Goal: Task Accomplishment & Management: Manage account settings

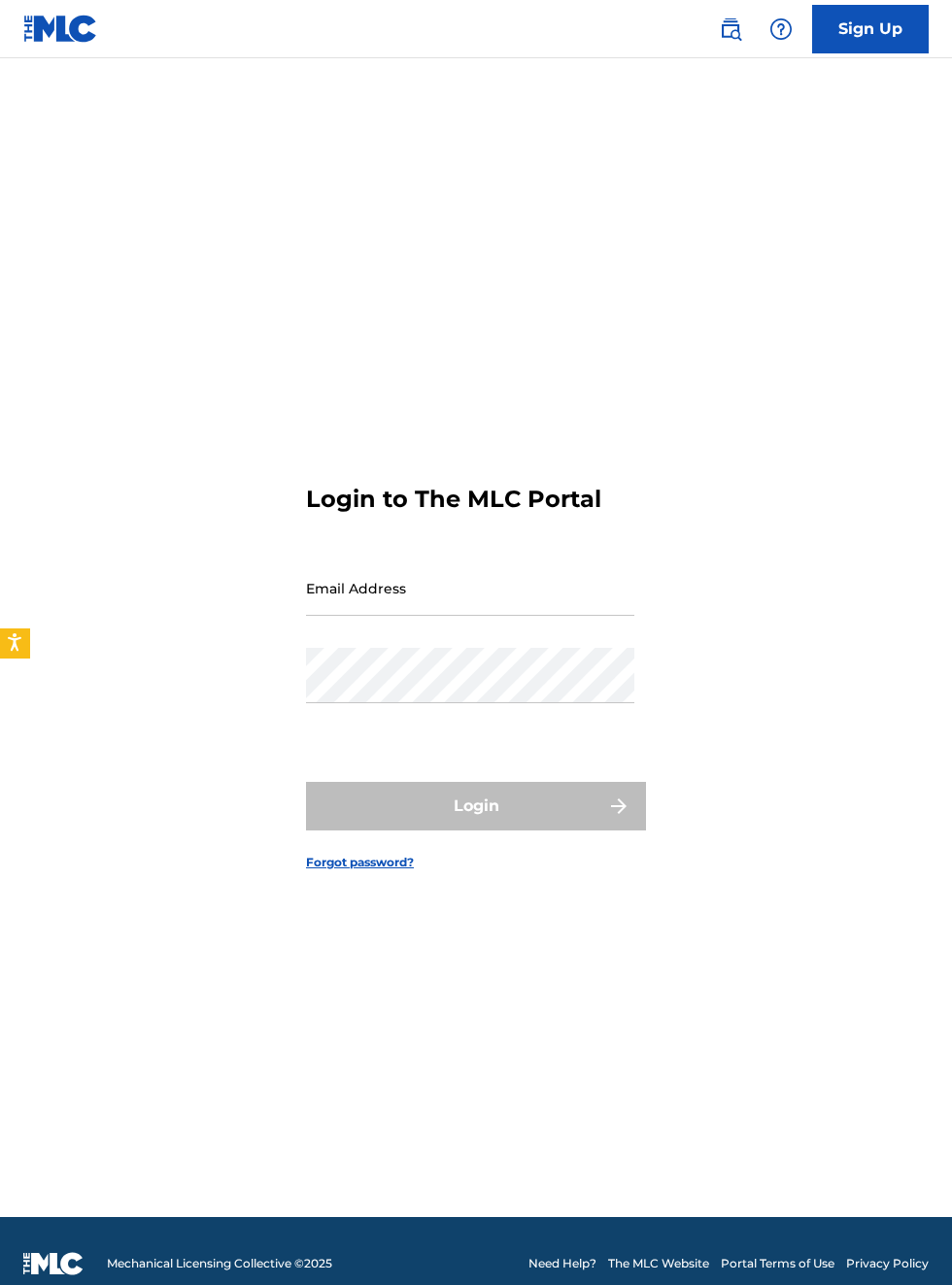
click at [88, 63] on main "Login to The MLC Portal Email Address Password Login Forgot password?" at bounding box center [476, 638] width 952 height 1159
click at [444, 616] on input "Email Address" at bounding box center [469, 588] width 328 height 55
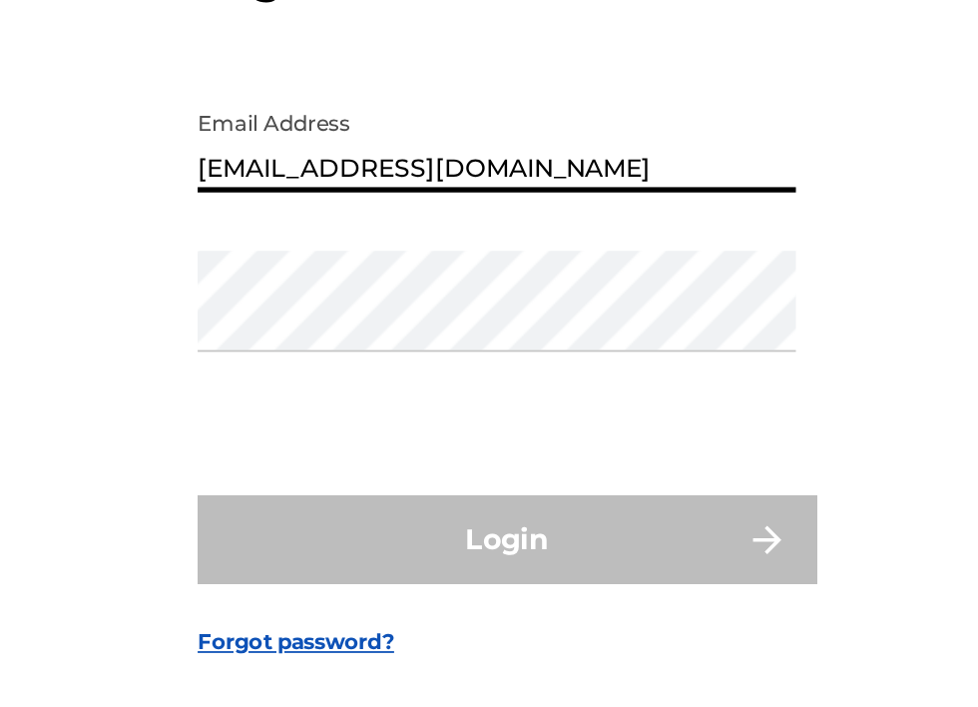
scroll to position [100, 0]
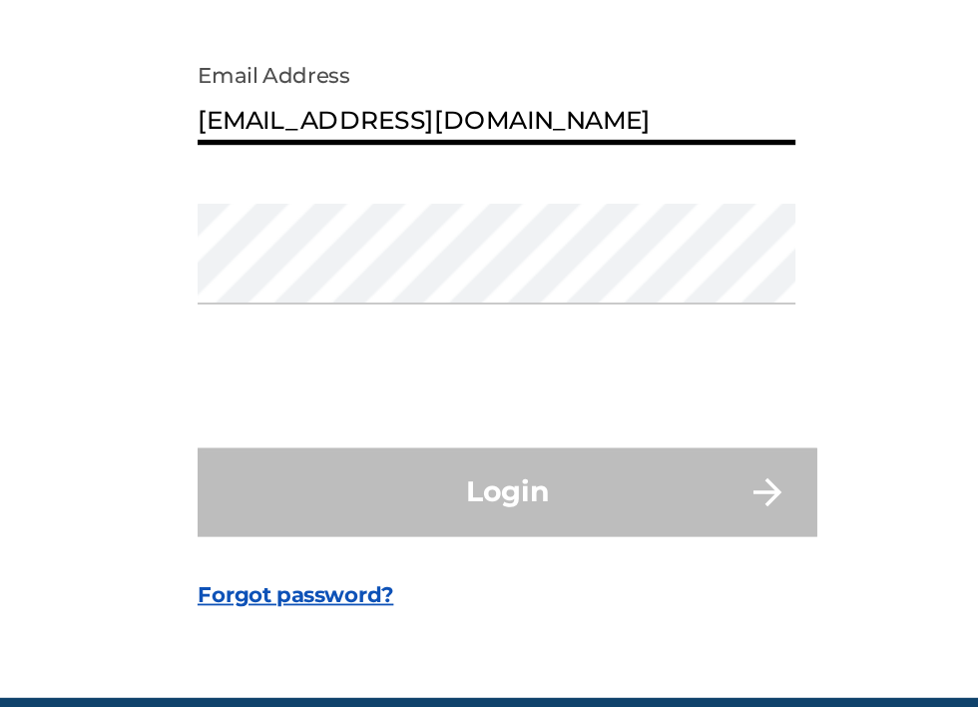
type input "[EMAIL_ADDRESS][DOMAIN_NAME]"
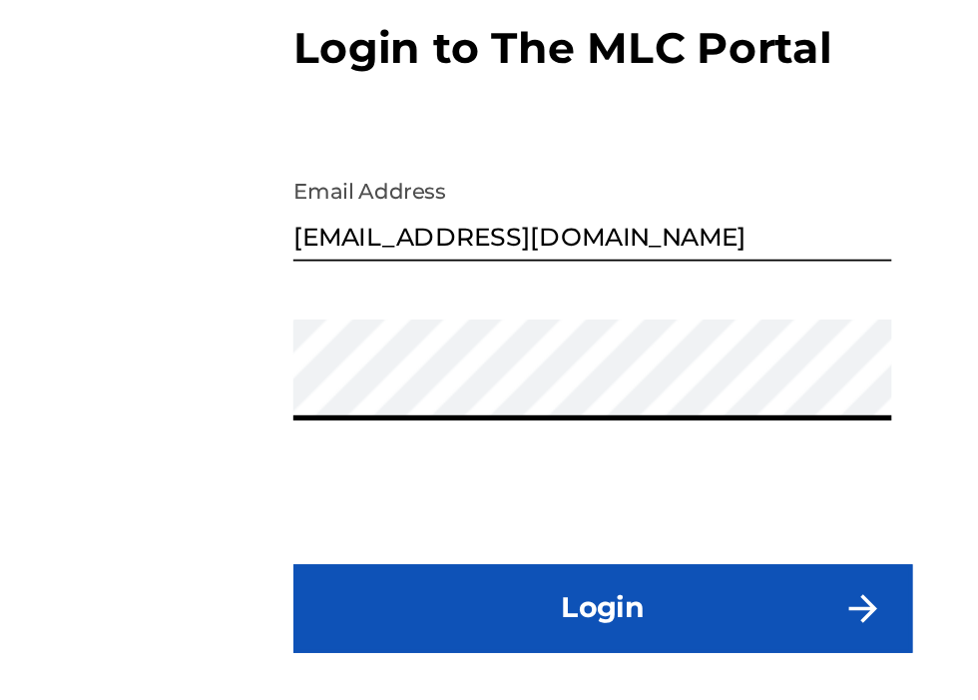
scroll to position [128, 0]
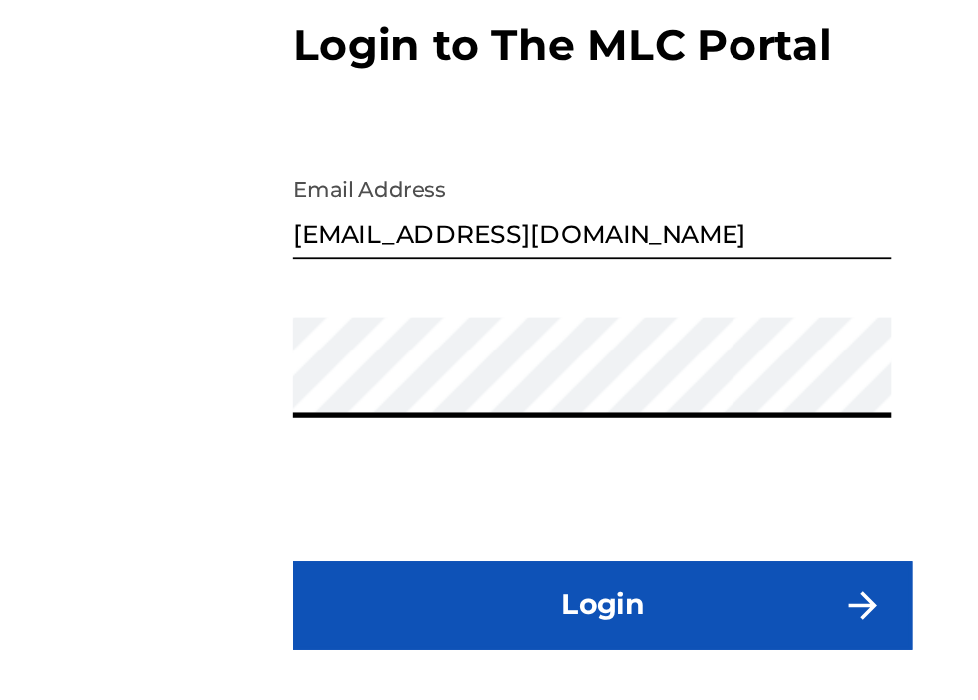
click at [507, 467] on button "Login" at bounding box center [488, 492] width 349 height 50
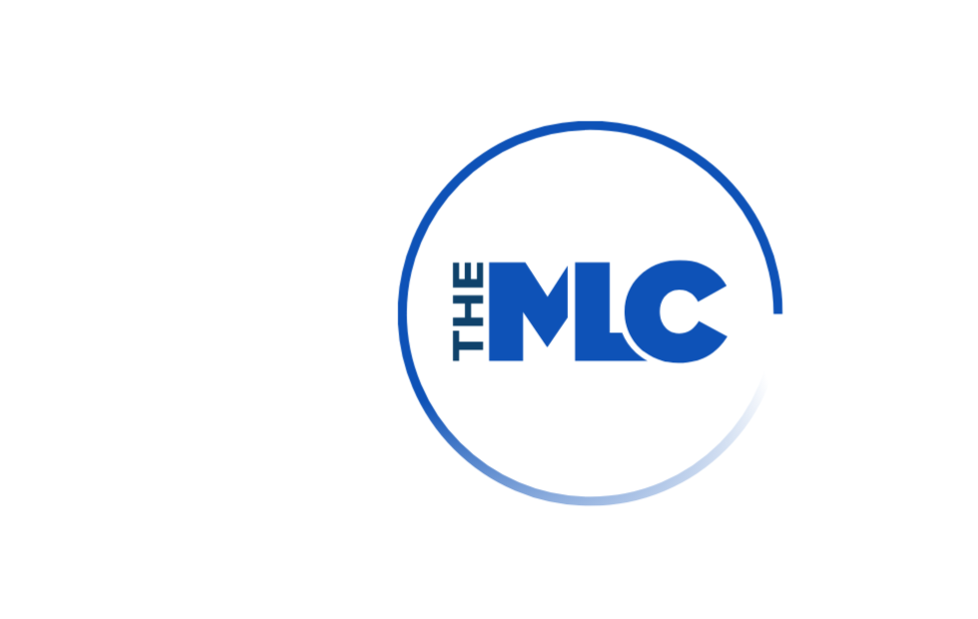
scroll to position [127, 0]
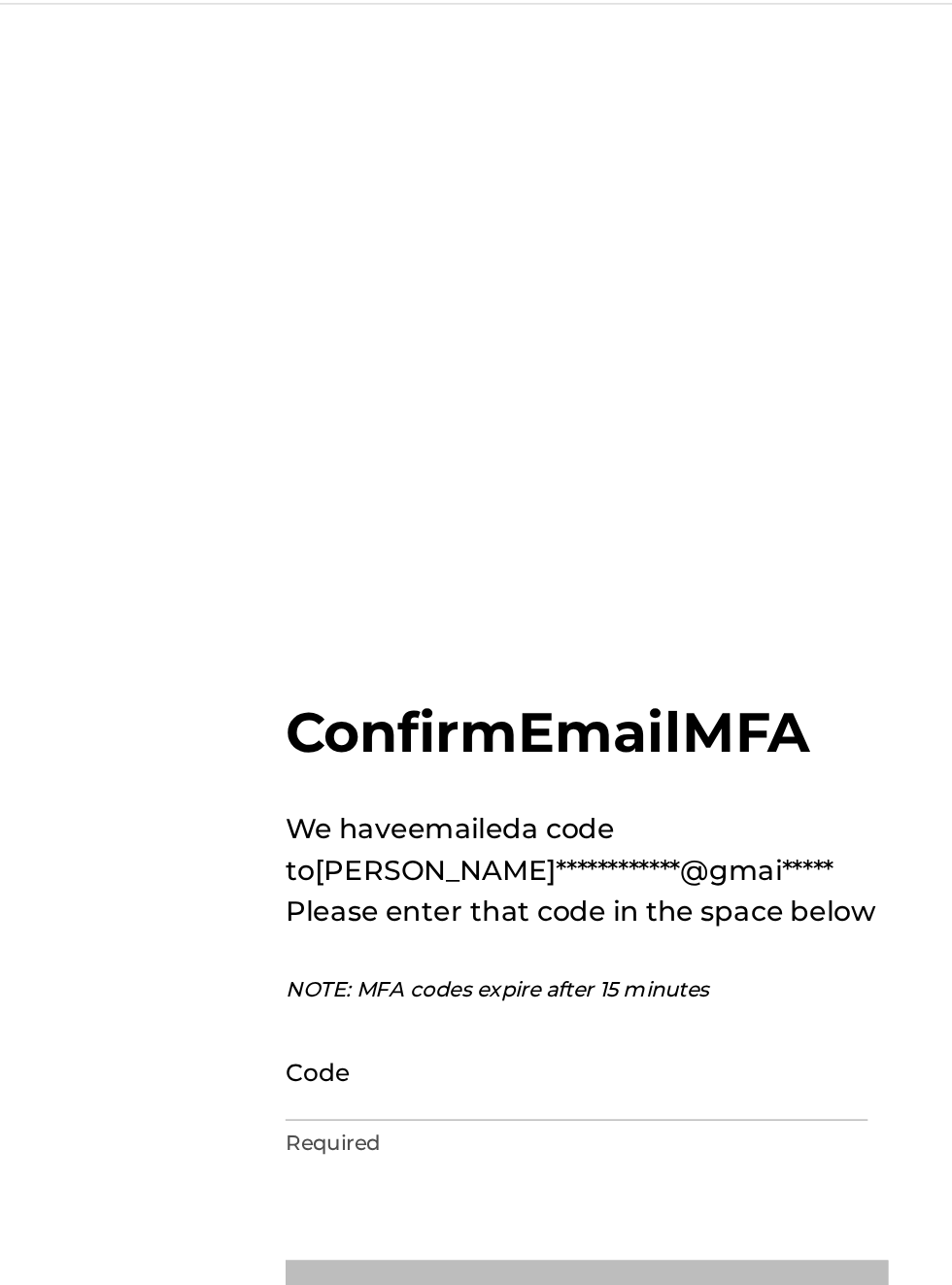
click at [348, 641] on input "Code" at bounding box center [469, 660] width 328 height 55
click at [336, 647] on input "Code" at bounding box center [469, 660] width 328 height 55
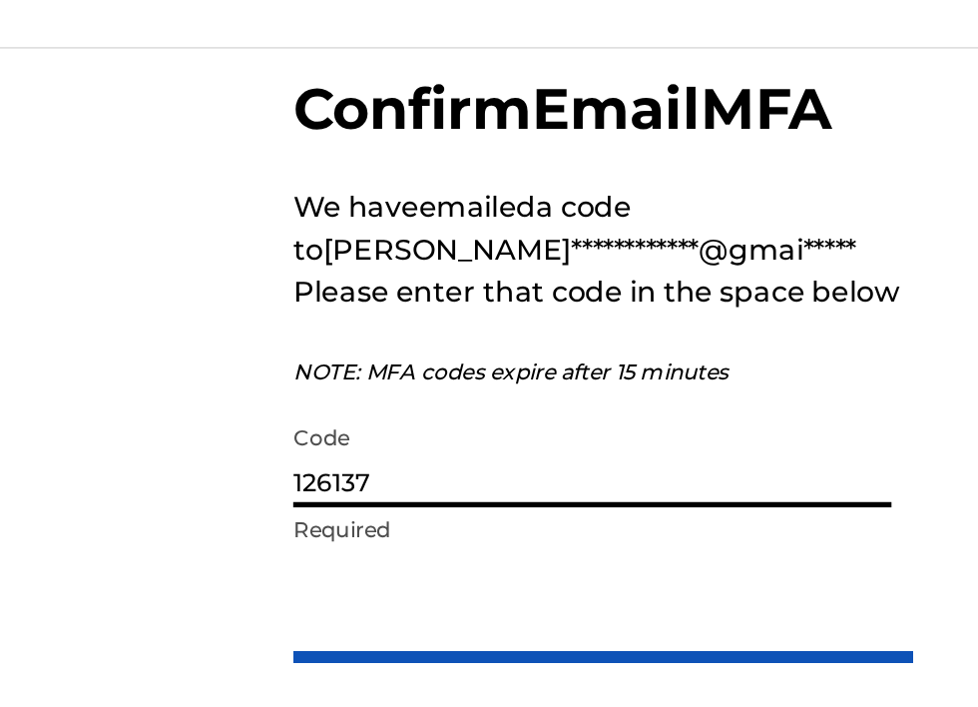
scroll to position [0, 0]
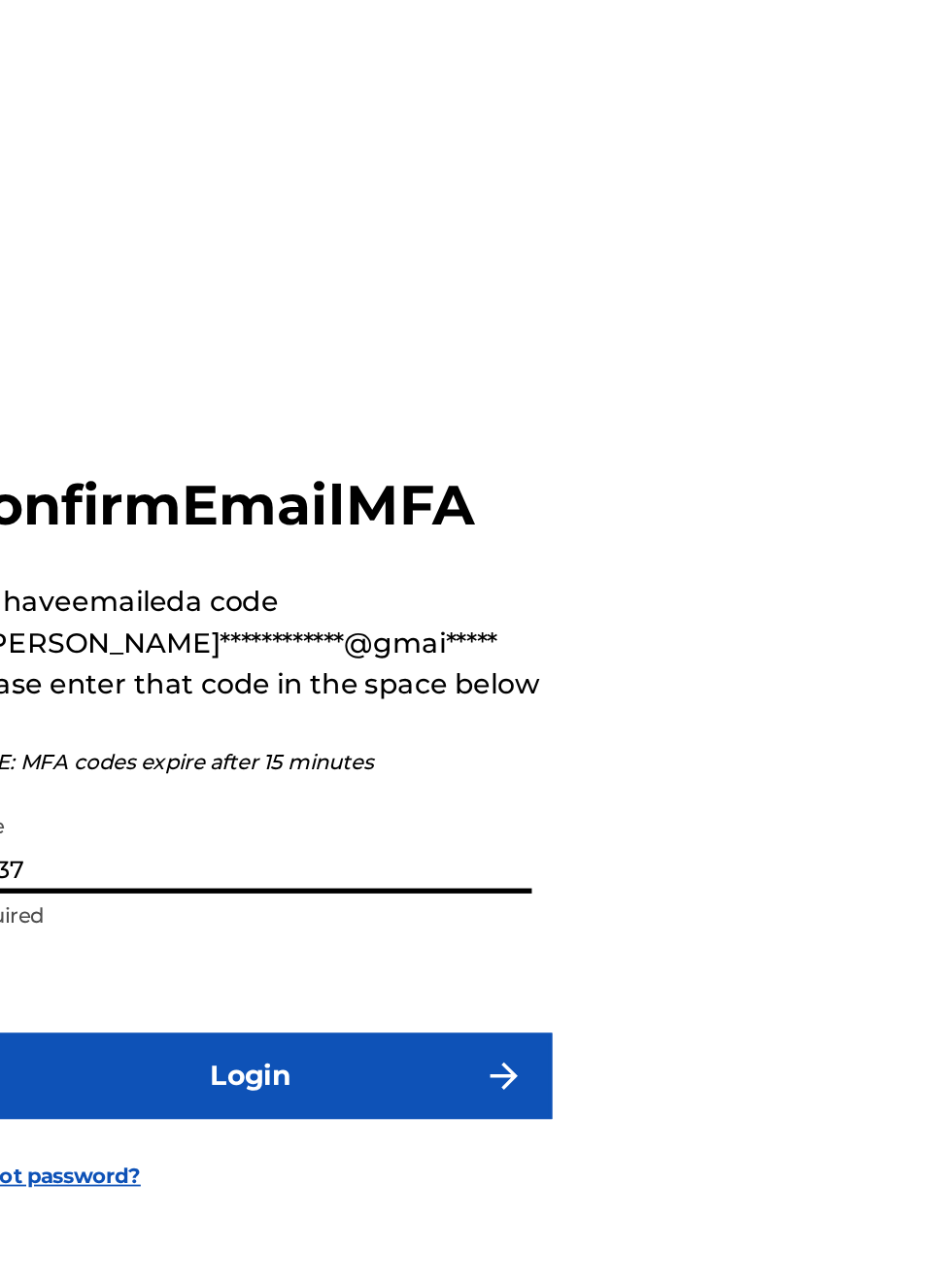
click at [389, 714] on input "126137" at bounding box center [469, 685] width 328 height 55
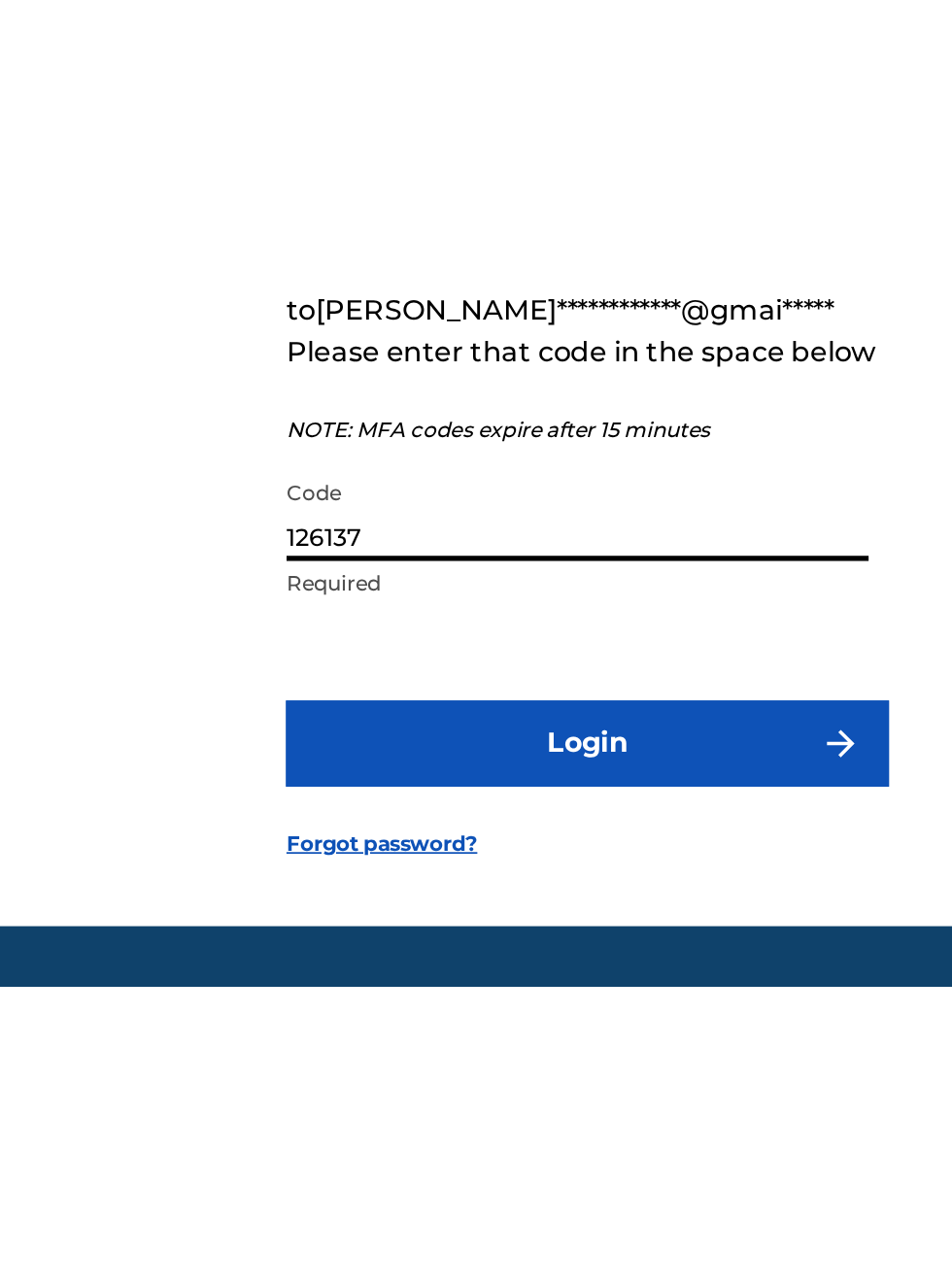
scroll to position [4, 0]
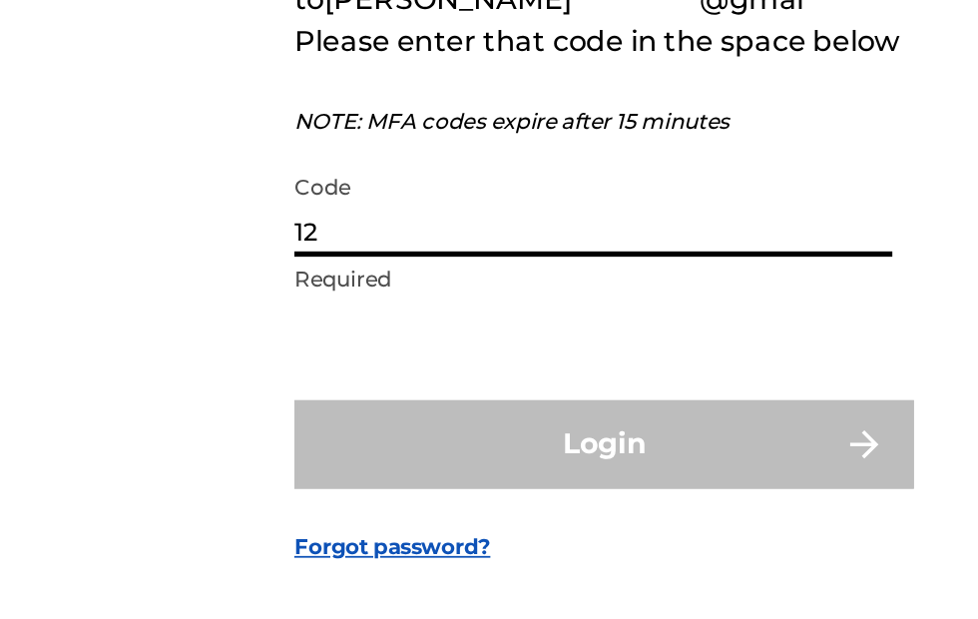
type input "1"
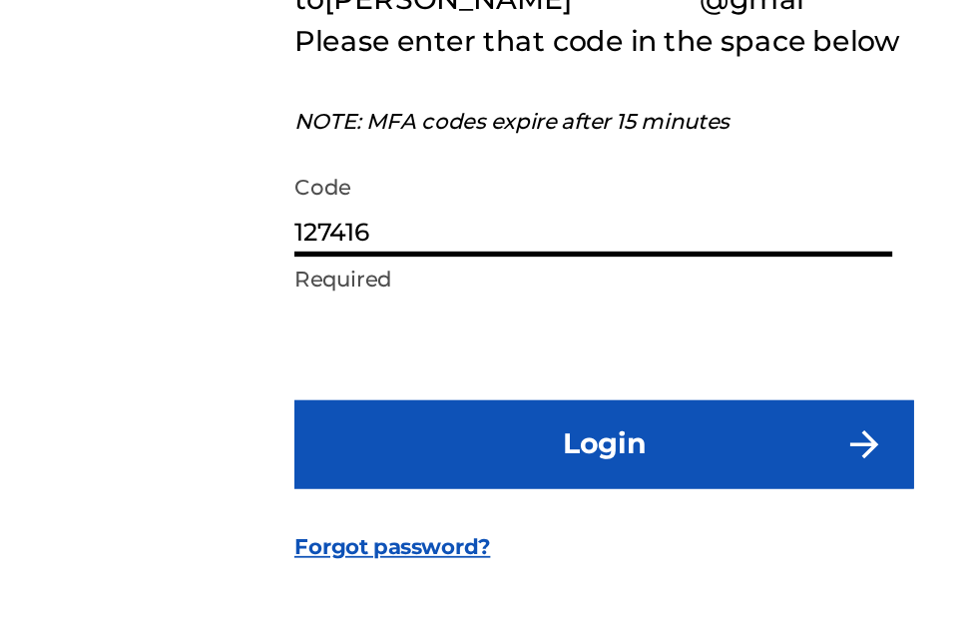
type input "127416"
click at [511, 545] on button "Login" at bounding box center [488, 520] width 349 height 50
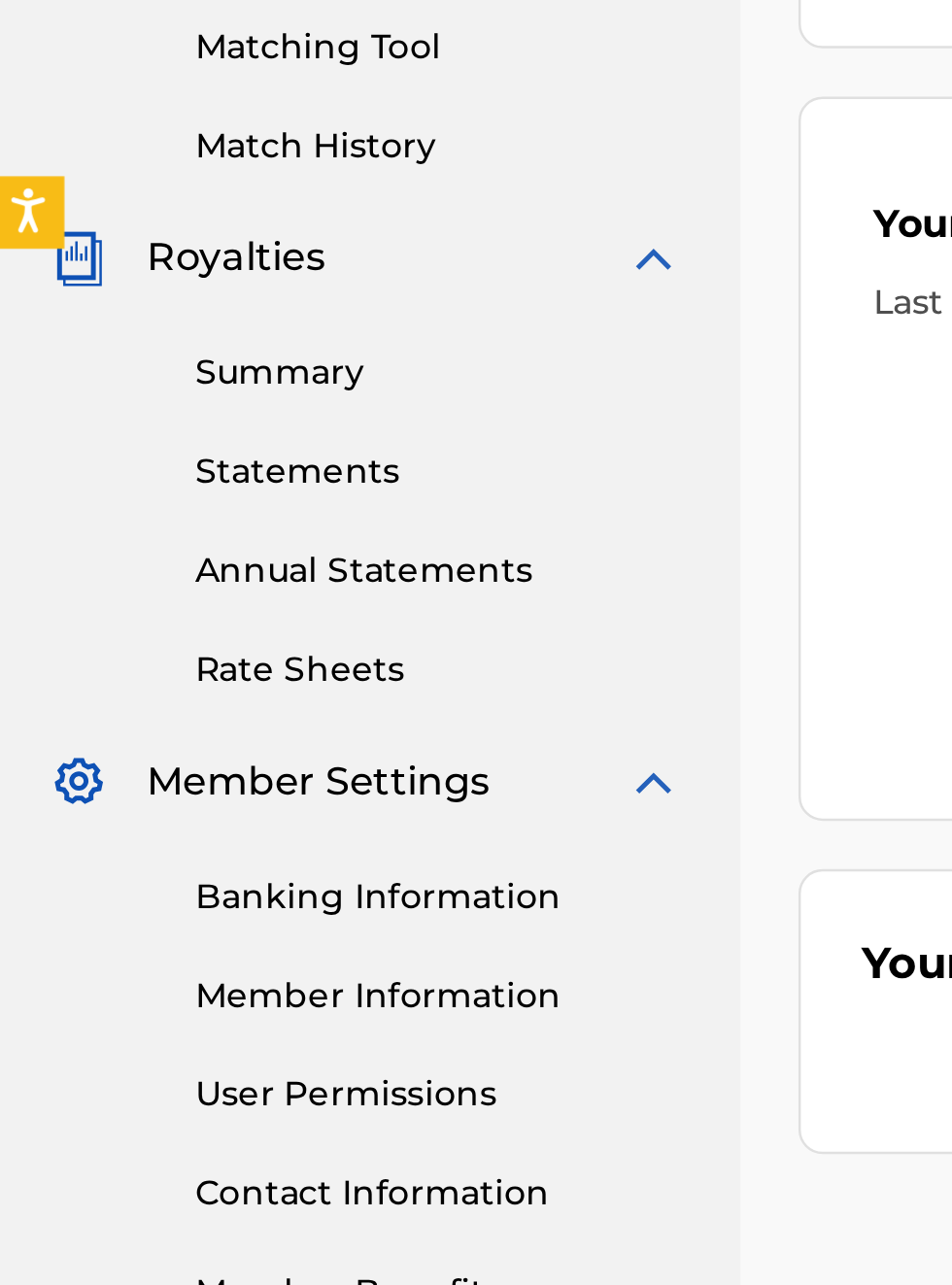
scroll to position [558, 3]
click at [195, 924] on link "Banking Information" at bounding box center [180, 918] width 197 height 20
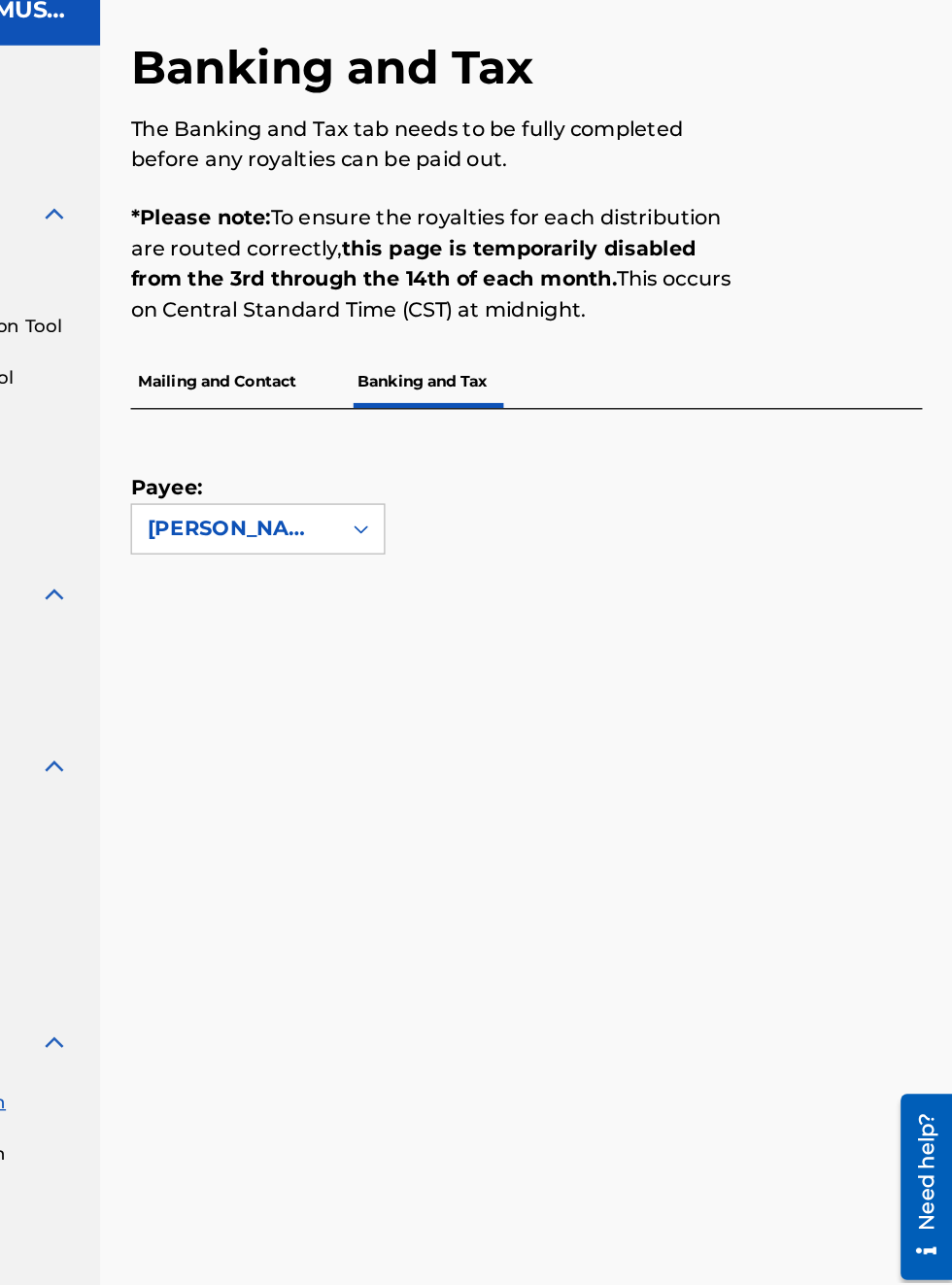
scroll to position [77, 225]
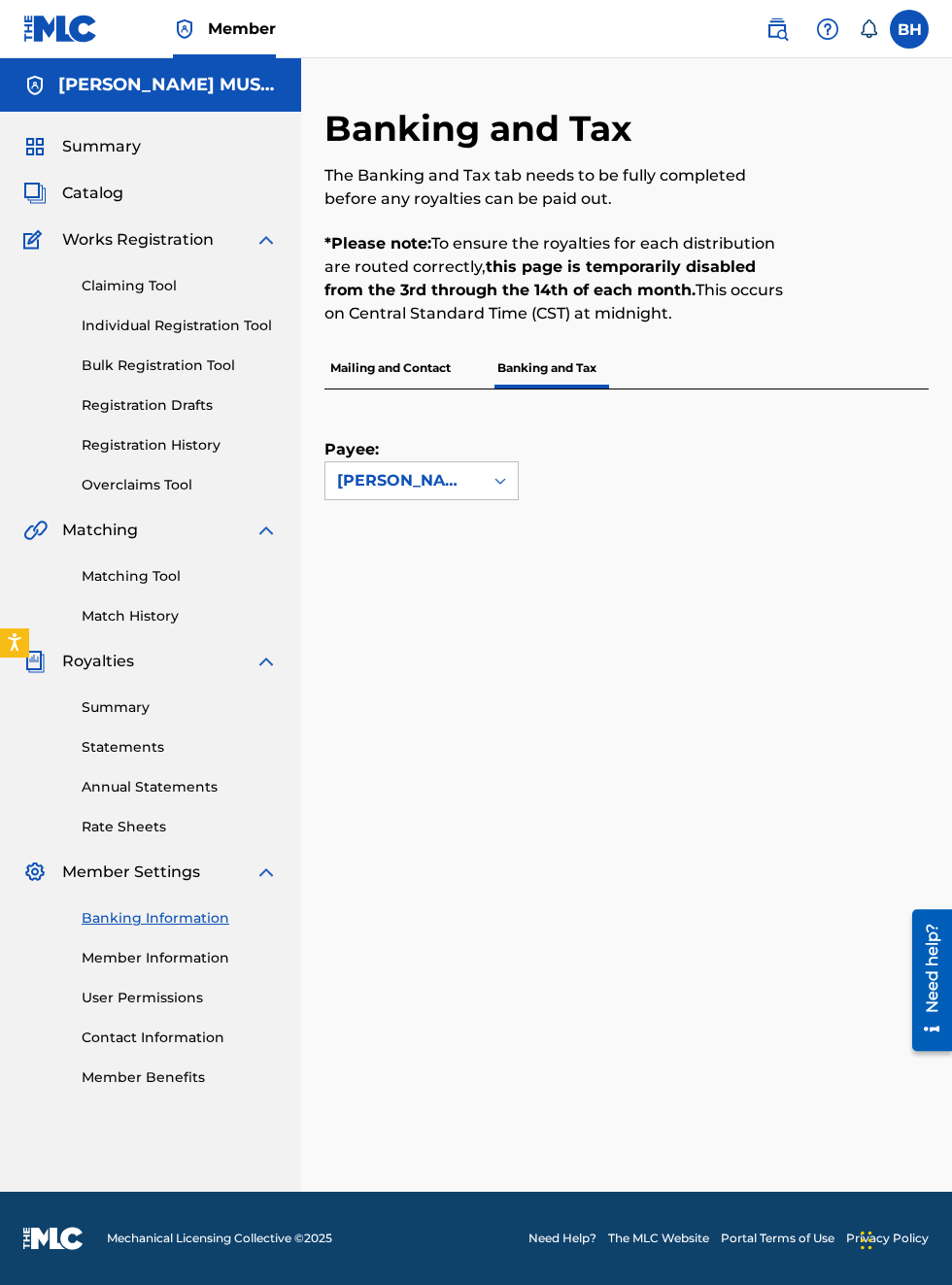
click at [201, 918] on link "Banking Information" at bounding box center [180, 918] width 197 height 20
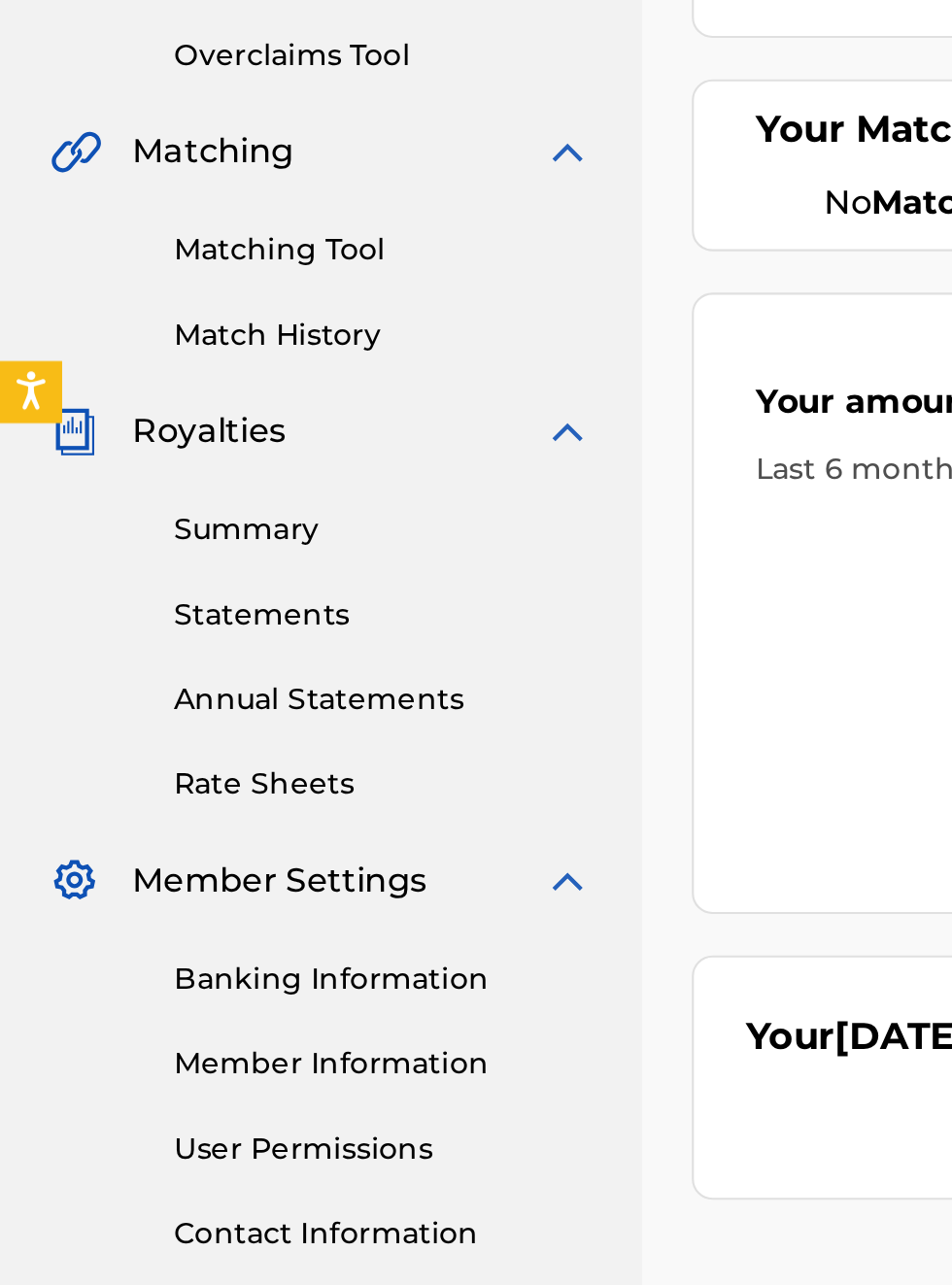
scroll to position [459, 0]
click at [151, 923] on link "Banking Information" at bounding box center [180, 918] width 197 height 20
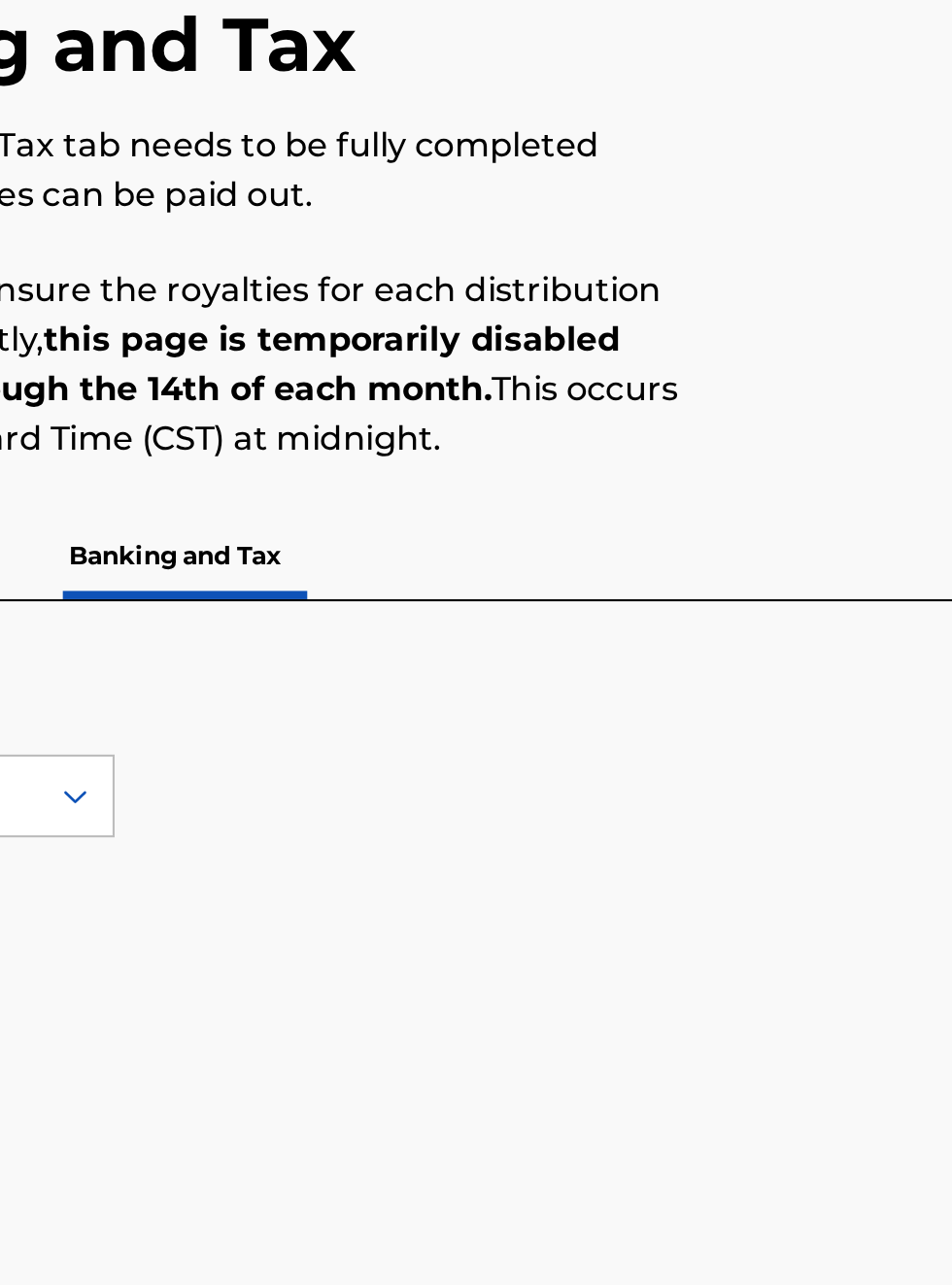
scroll to position [107, 464]
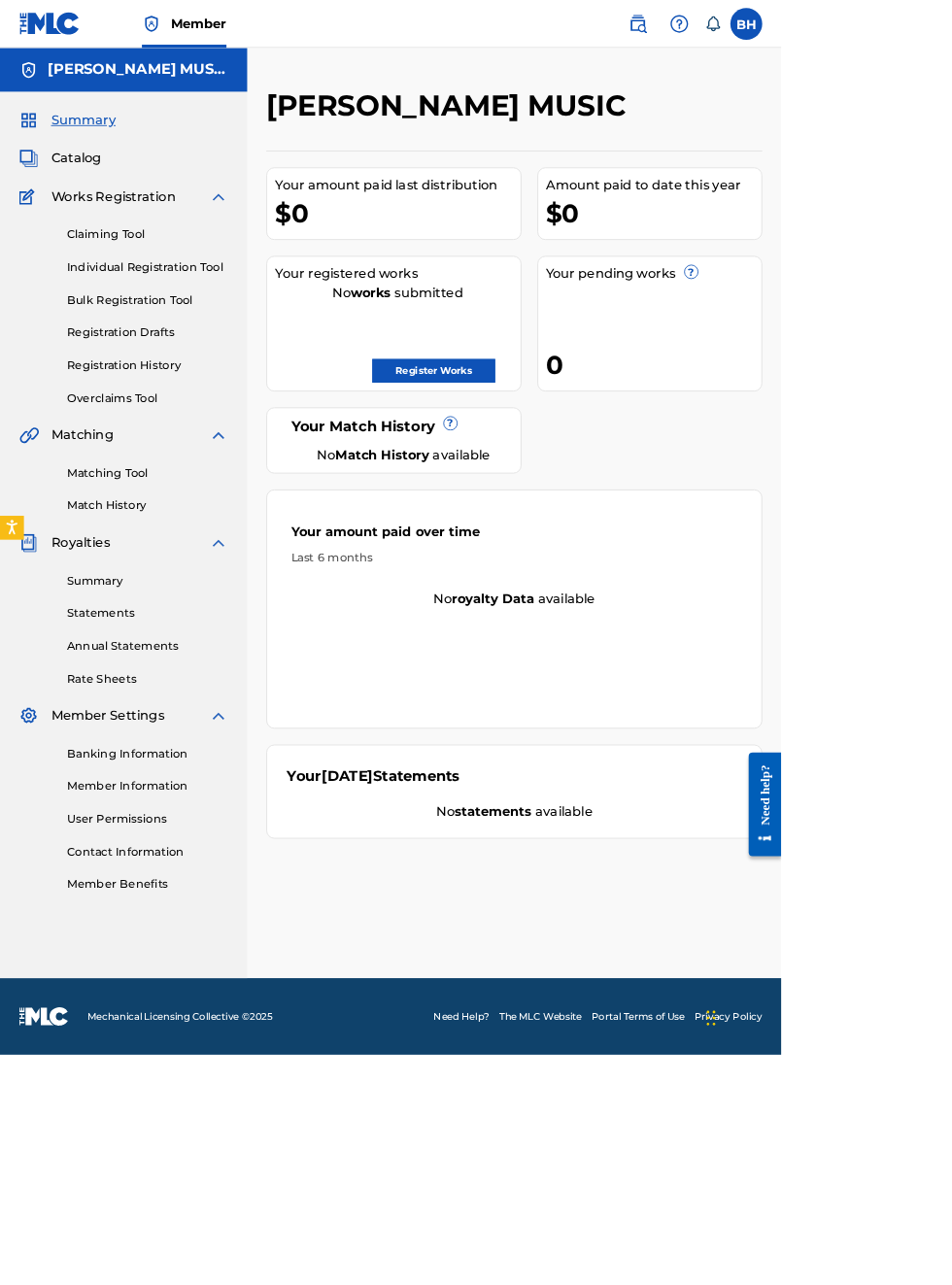
click at [929, 422] on div "0" at bounding box center [797, 444] width 263 height 44
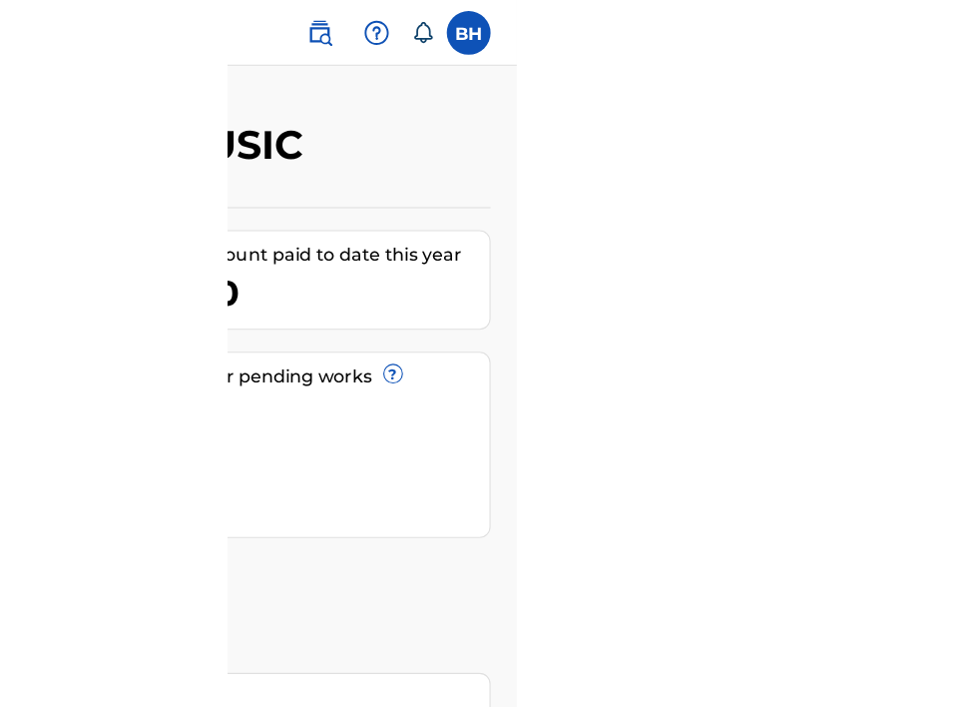
scroll to position [0, 714]
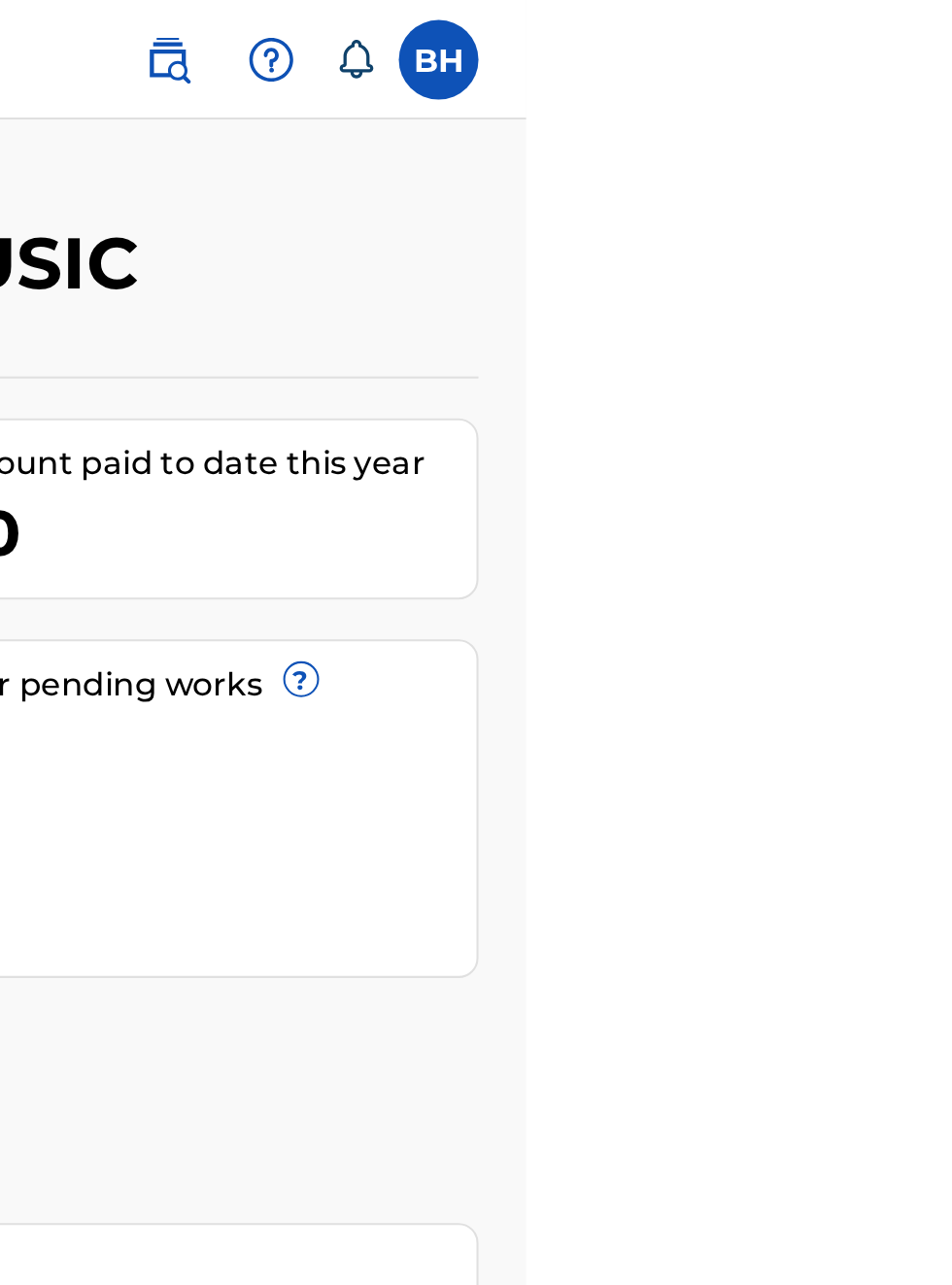
click at [929, 35] on label at bounding box center [909, 29] width 39 height 39
click at [909, 29] on input "BH [PERSON_NAME] [EMAIL_ADDRESS][DOMAIN_NAME] Notification Preferences Profile …" at bounding box center [909, 29] width 0 height 0
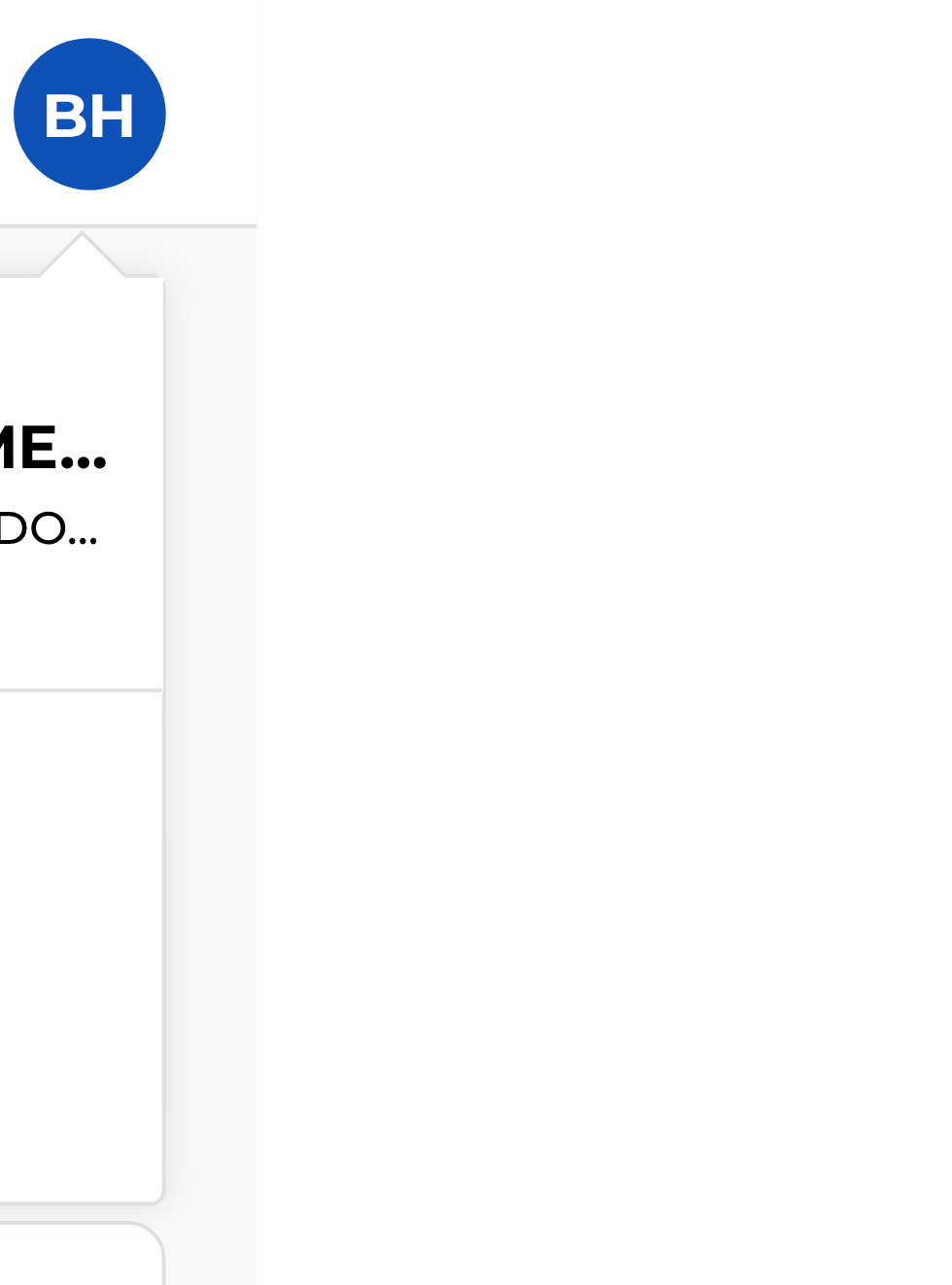
scroll to position [0, 886]
click at [936, 245] on div "Member BH BH Bobby Hamilton bobbyhamilton672@gmail.com Notification Preferences…" at bounding box center [476, 642] width 952 height 1285
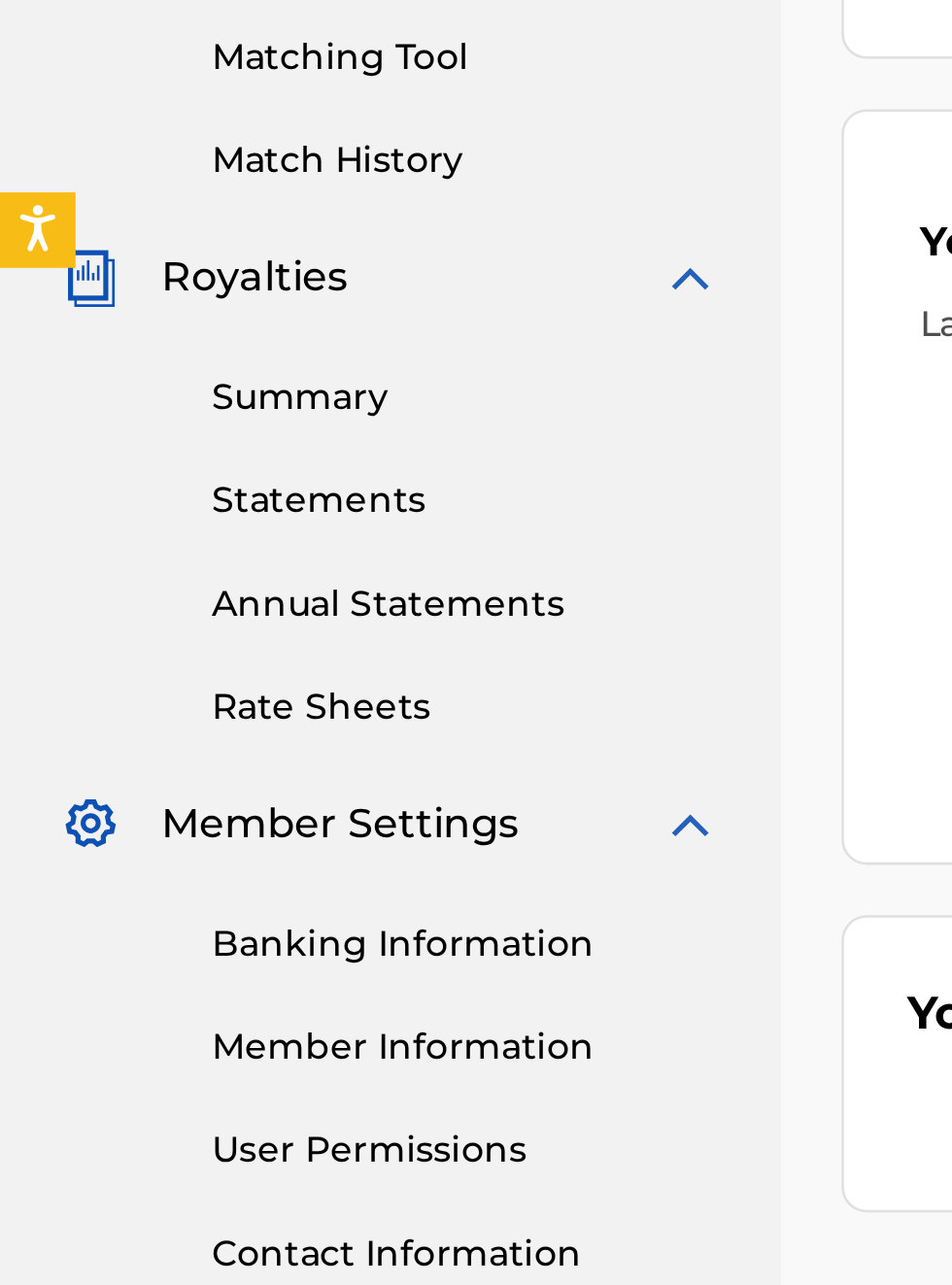
scroll to position [554, 0]
click at [123, 919] on link "Banking Information" at bounding box center [180, 918] width 197 height 20
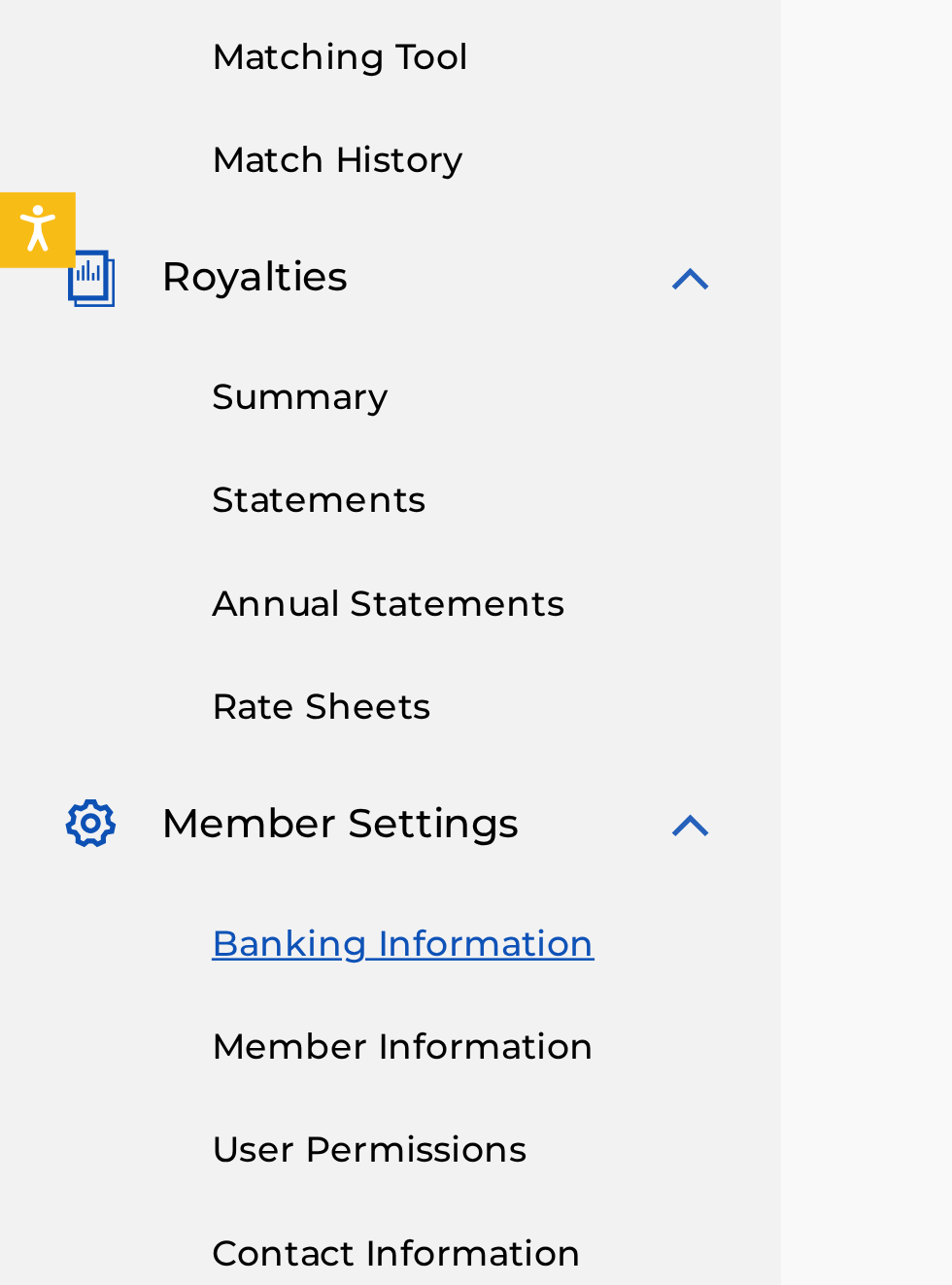
click at [183, 925] on link "Banking Information" at bounding box center [180, 918] width 197 height 20
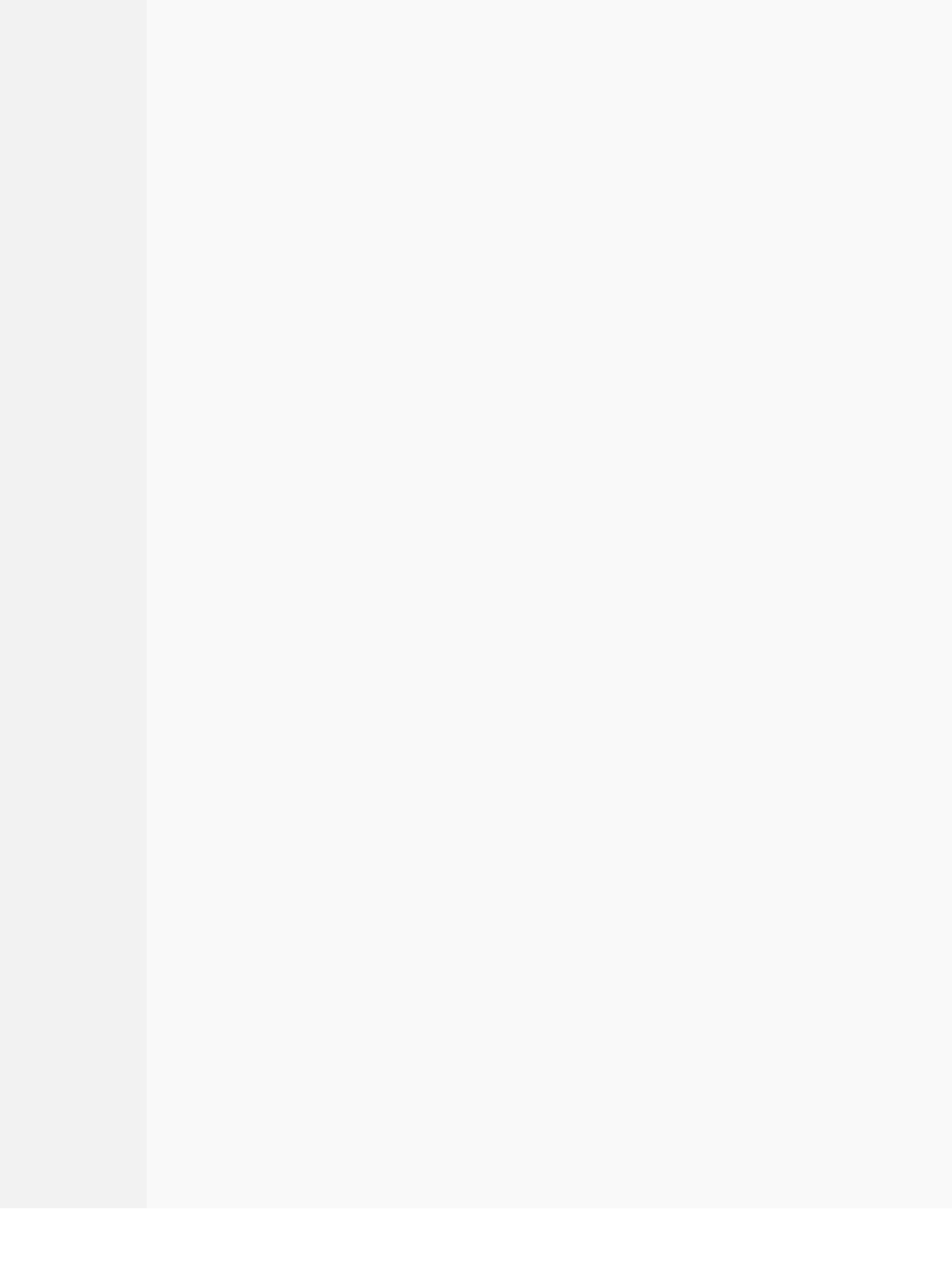
scroll to position [622, 0]
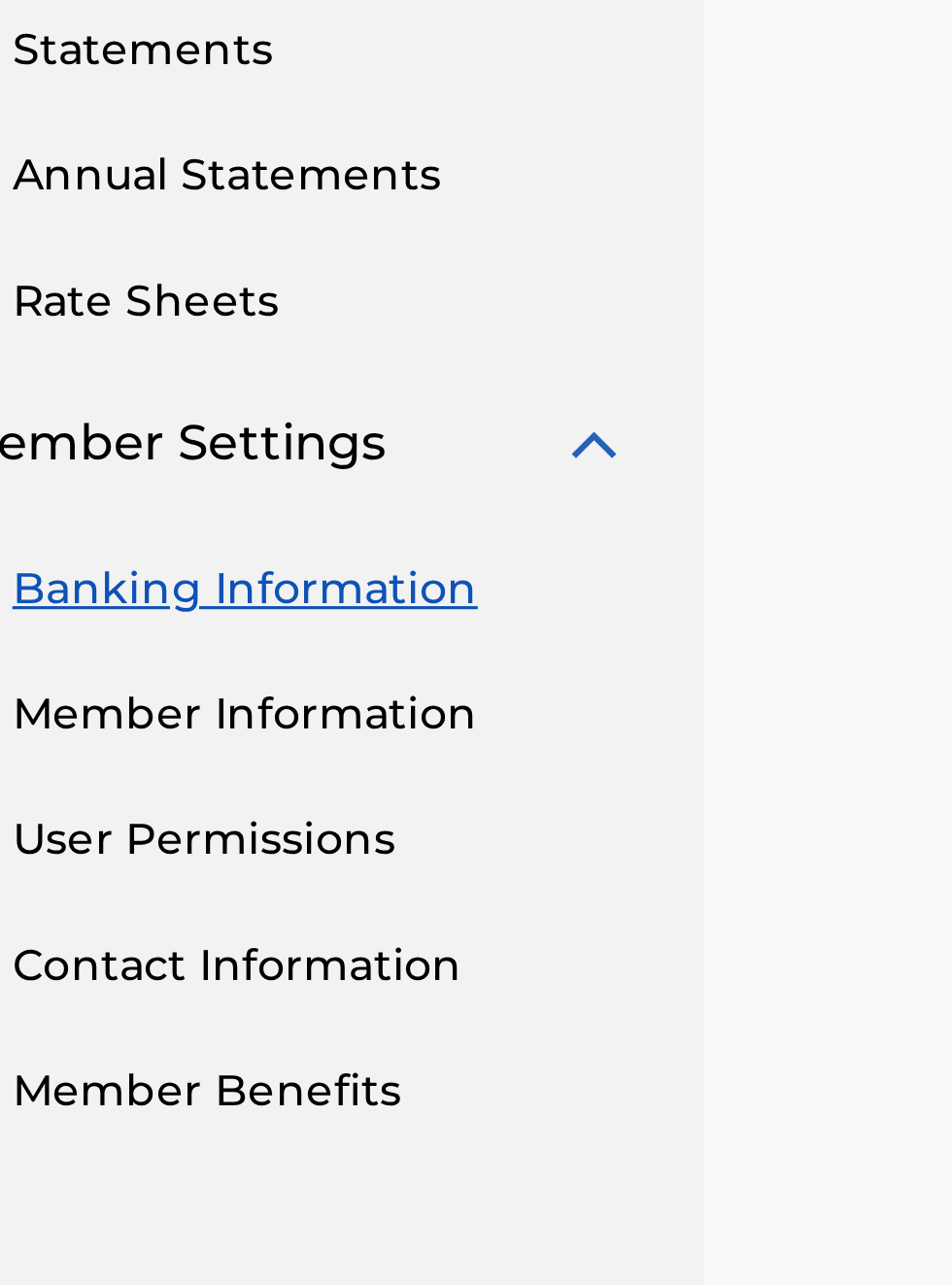
click at [180, 801] on link "Member Information" at bounding box center [180, 801] width 197 height 20
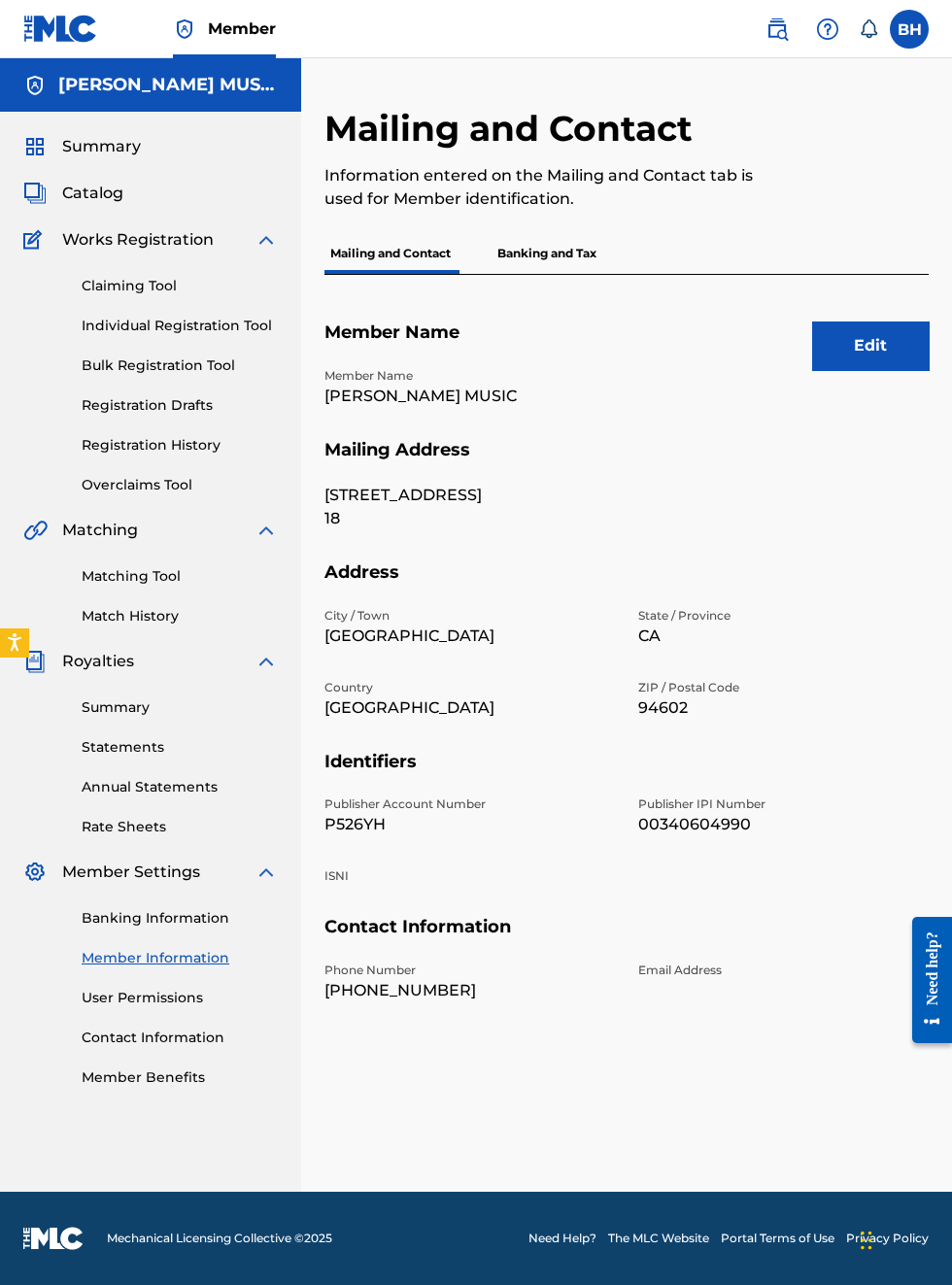
click at [113, 201] on span "Catalog" at bounding box center [92, 194] width 61 height 23
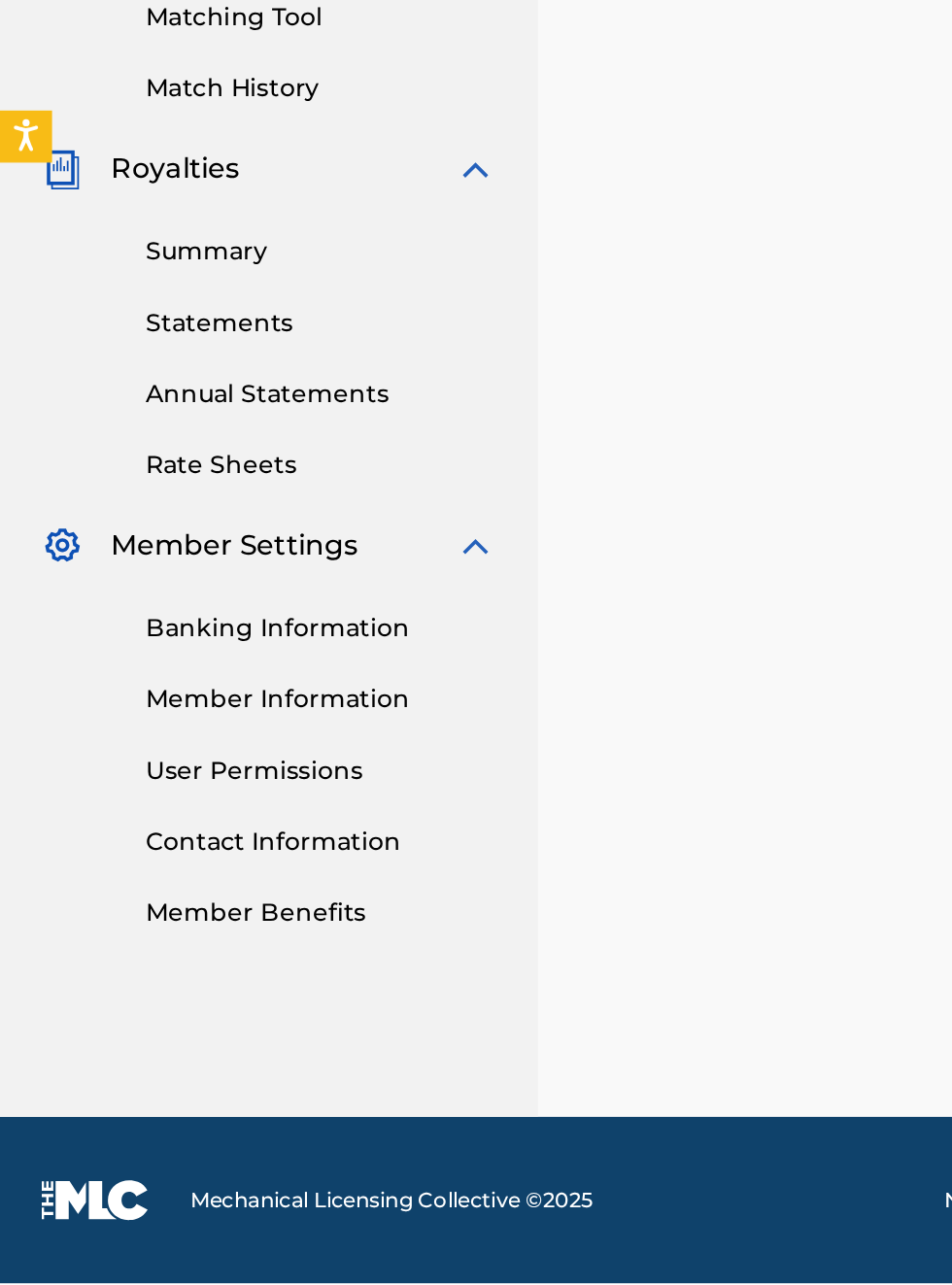
click at [179, 920] on link "Banking Information" at bounding box center [180, 918] width 197 height 20
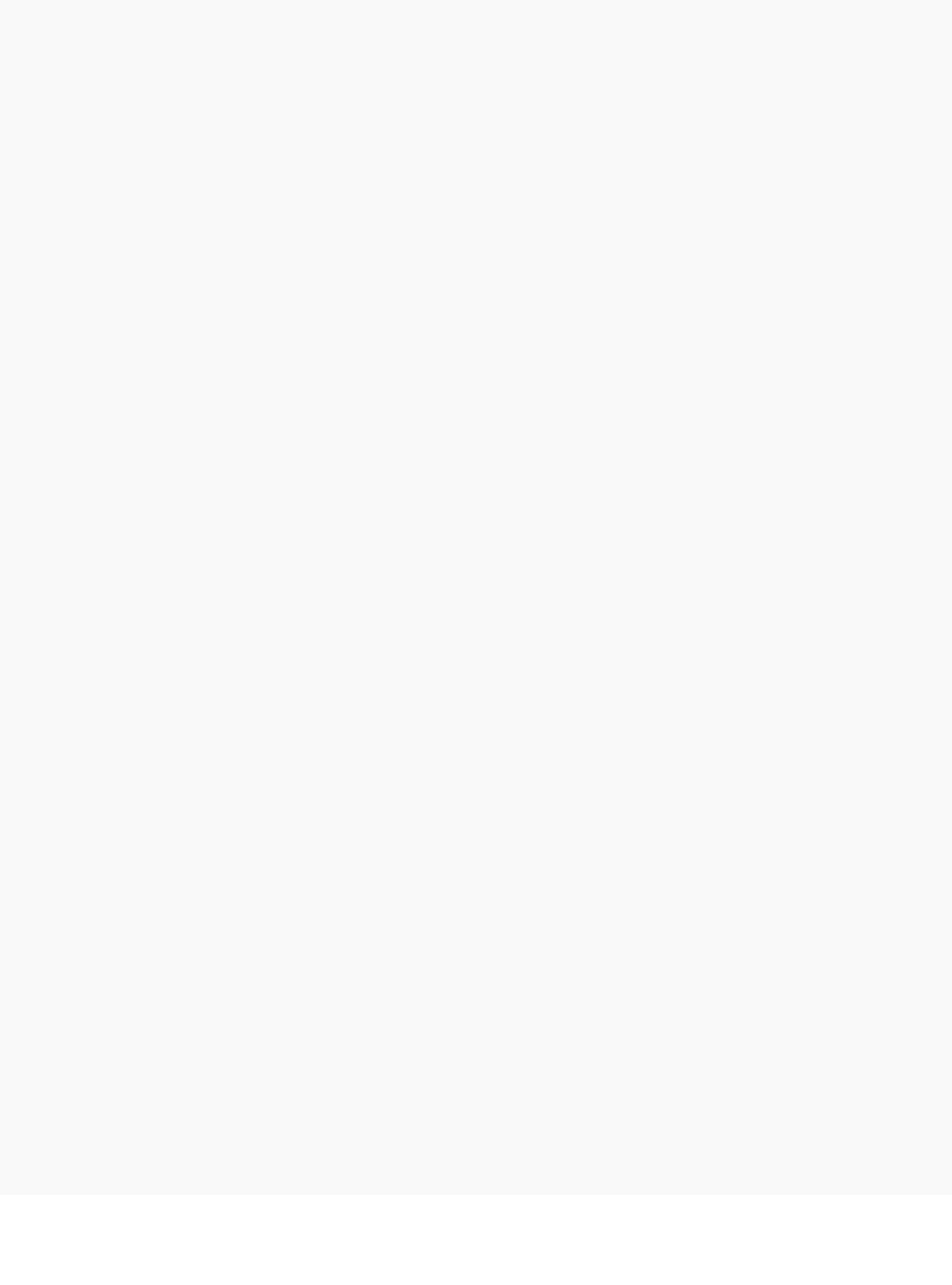
scroll to position [123, 0]
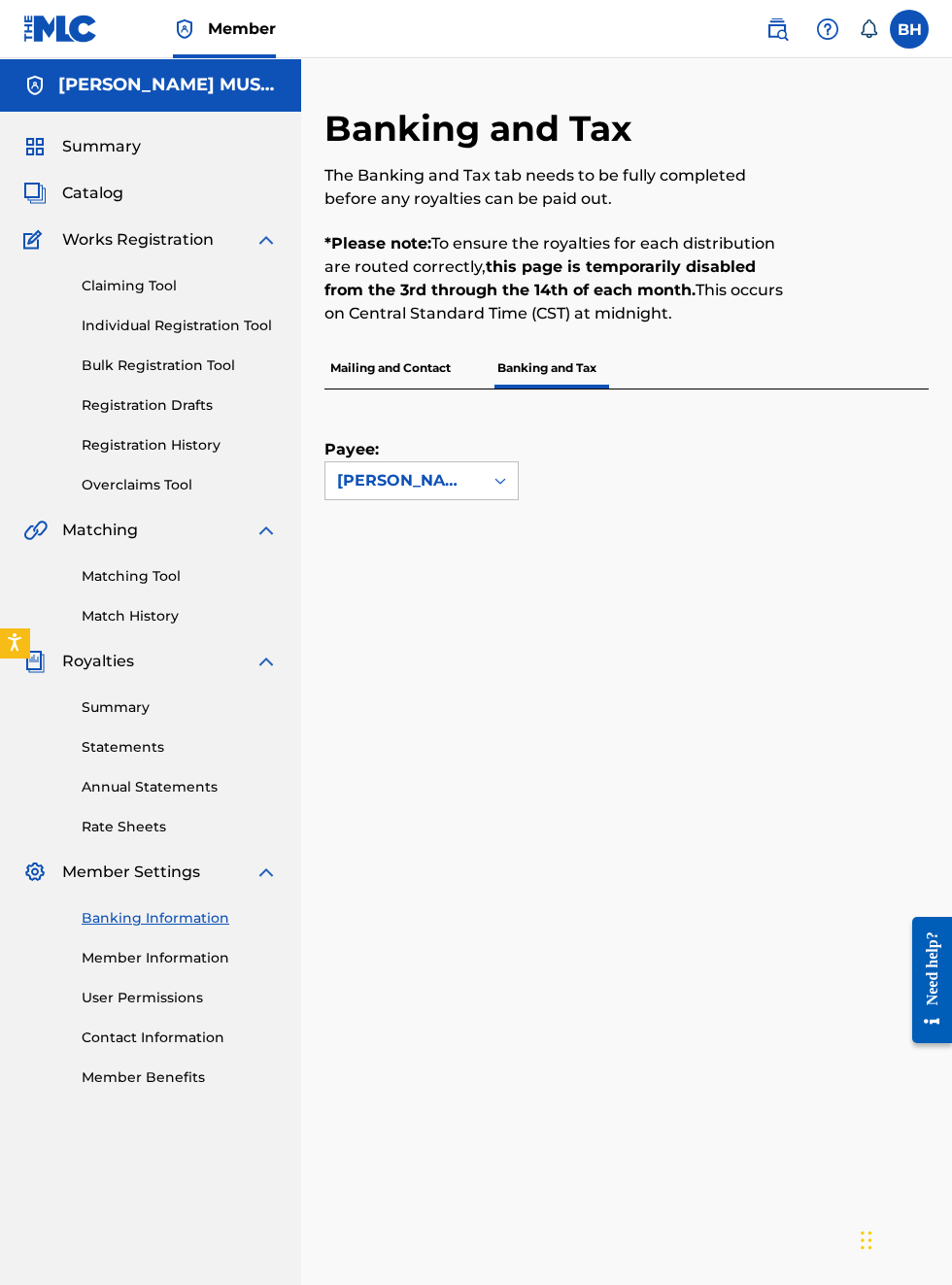
click at [926, 31] on label at bounding box center [909, 29] width 39 height 39
click at [909, 29] on input "BH [PERSON_NAME] [EMAIL_ADDRESS][DOMAIN_NAME] Notification Preferences Profile …" at bounding box center [909, 29] width 0 height 0
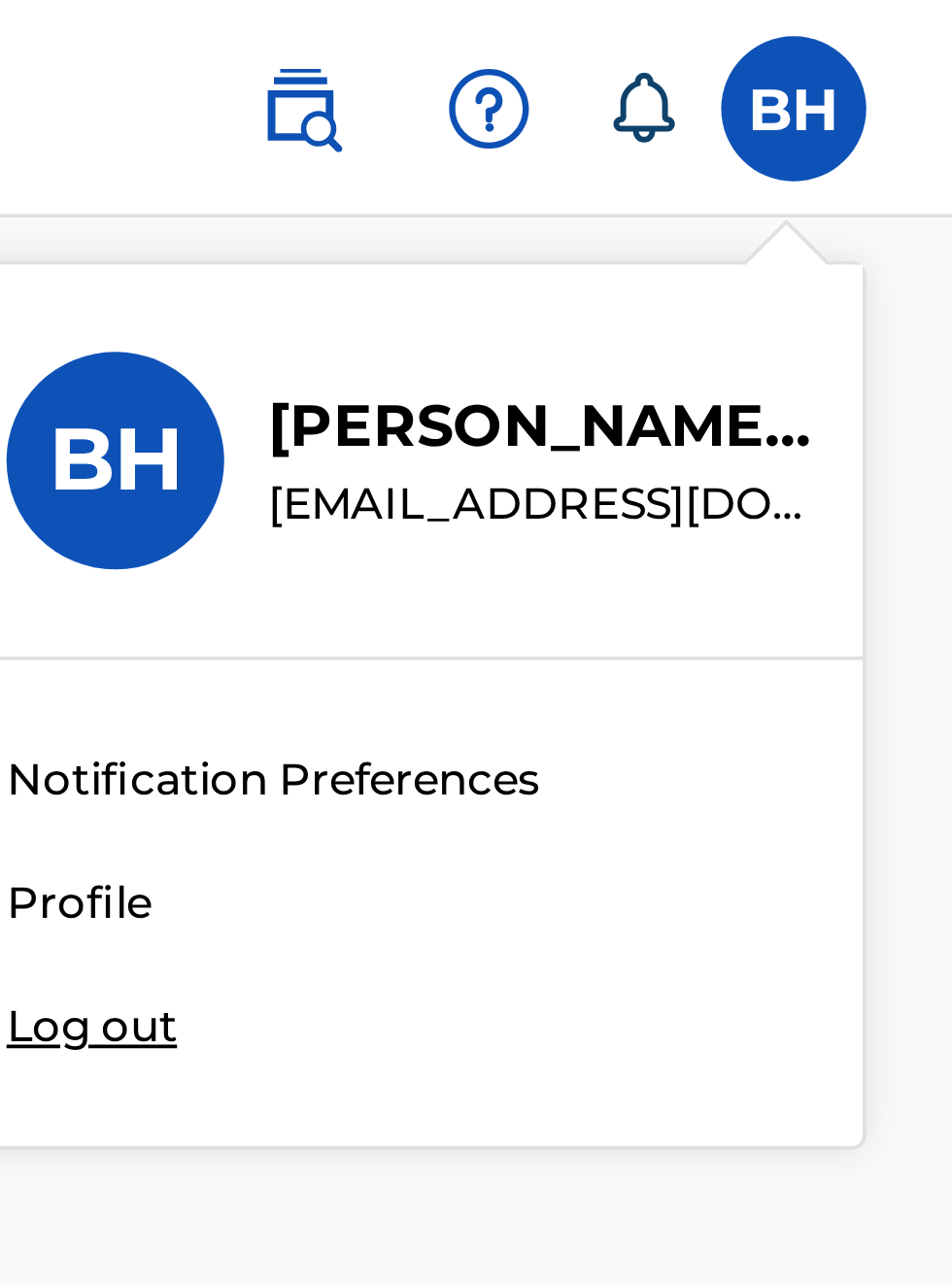
click at [872, 29] on icon at bounding box center [868, 29] width 19 height 19
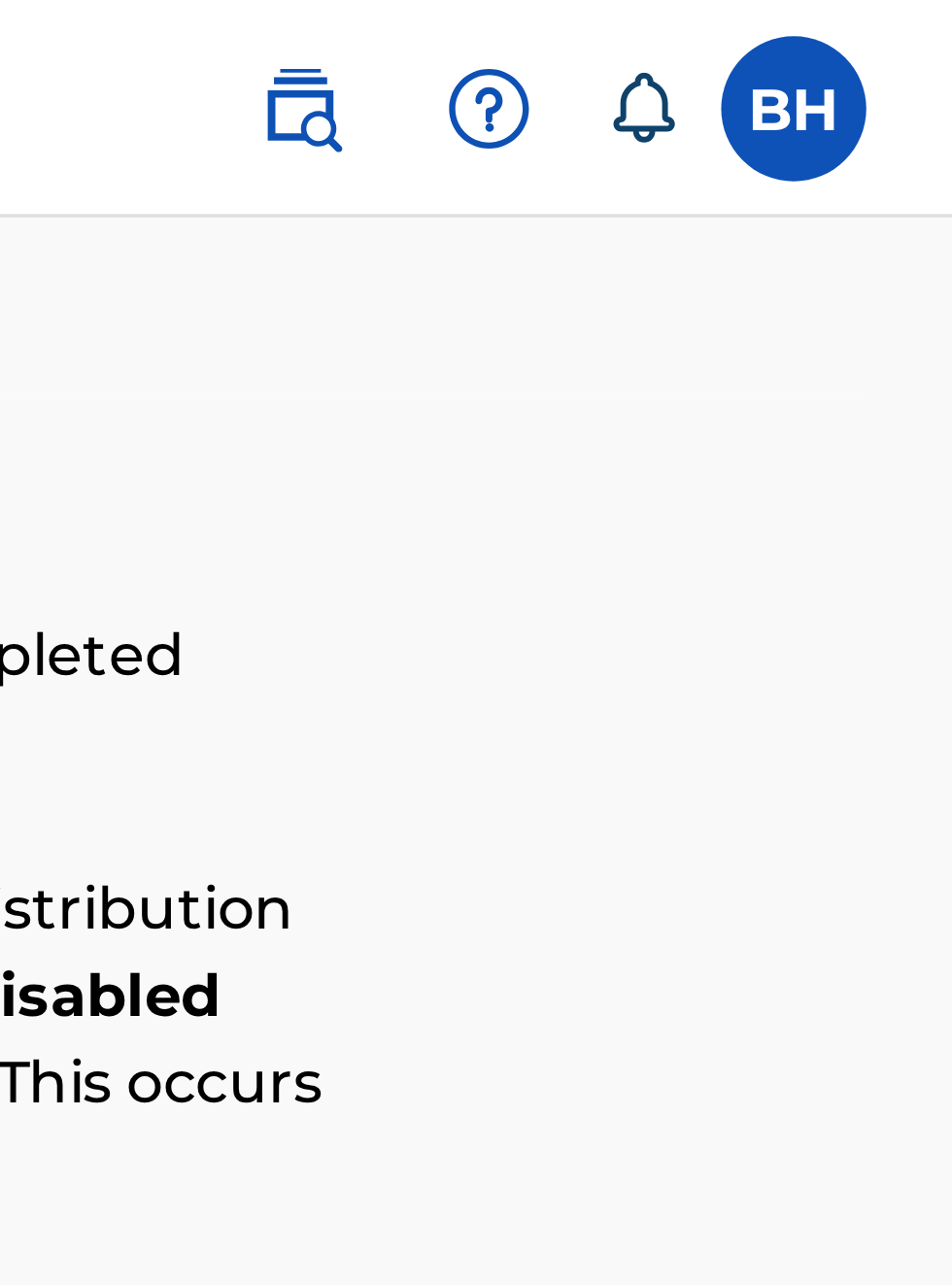
click at [778, 37] on img at bounding box center [777, 29] width 23 height 23
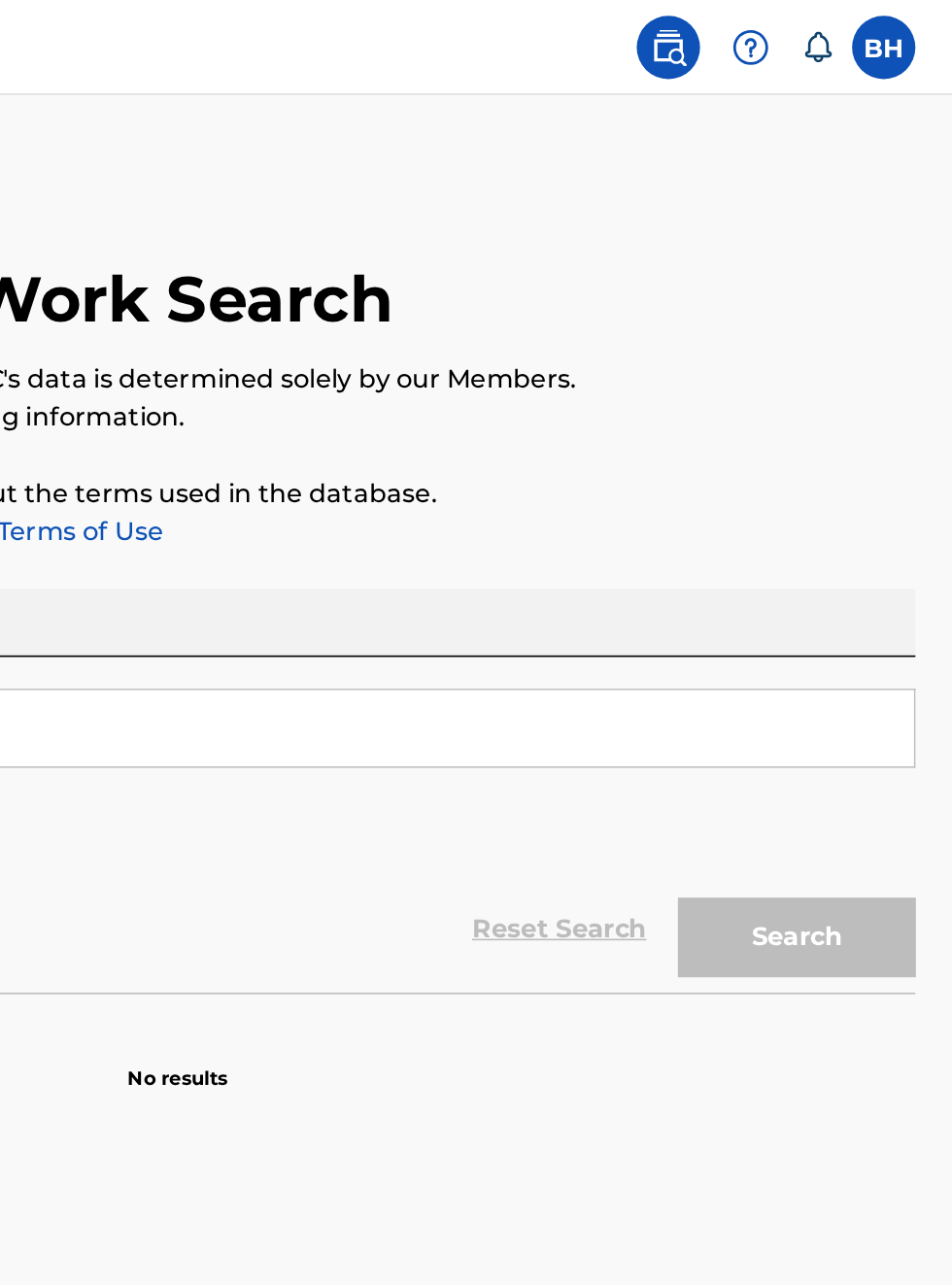
click at [918, 37] on label at bounding box center [909, 29] width 39 height 39
click at [909, 29] on input "BH [PERSON_NAME] [EMAIL_ADDRESS][DOMAIN_NAME] Notification Preferences Profile …" at bounding box center [909, 29] width 0 height 0
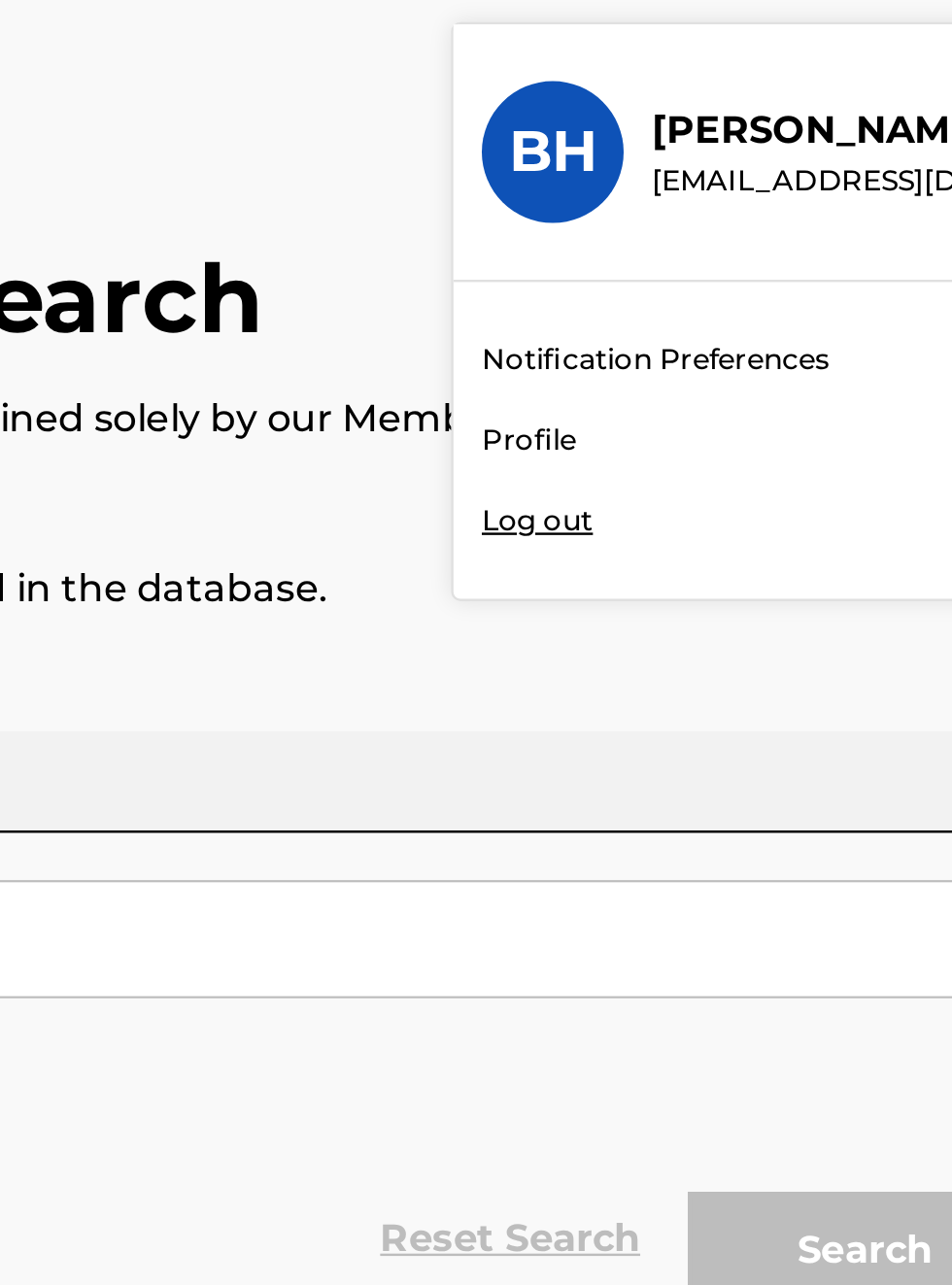
click at [726, 245] on div "Member BH BH Bobby Hamilton bobbyhamilton672@gmail.com Notification Preferences…" at bounding box center [476, 642] width 952 height 1285
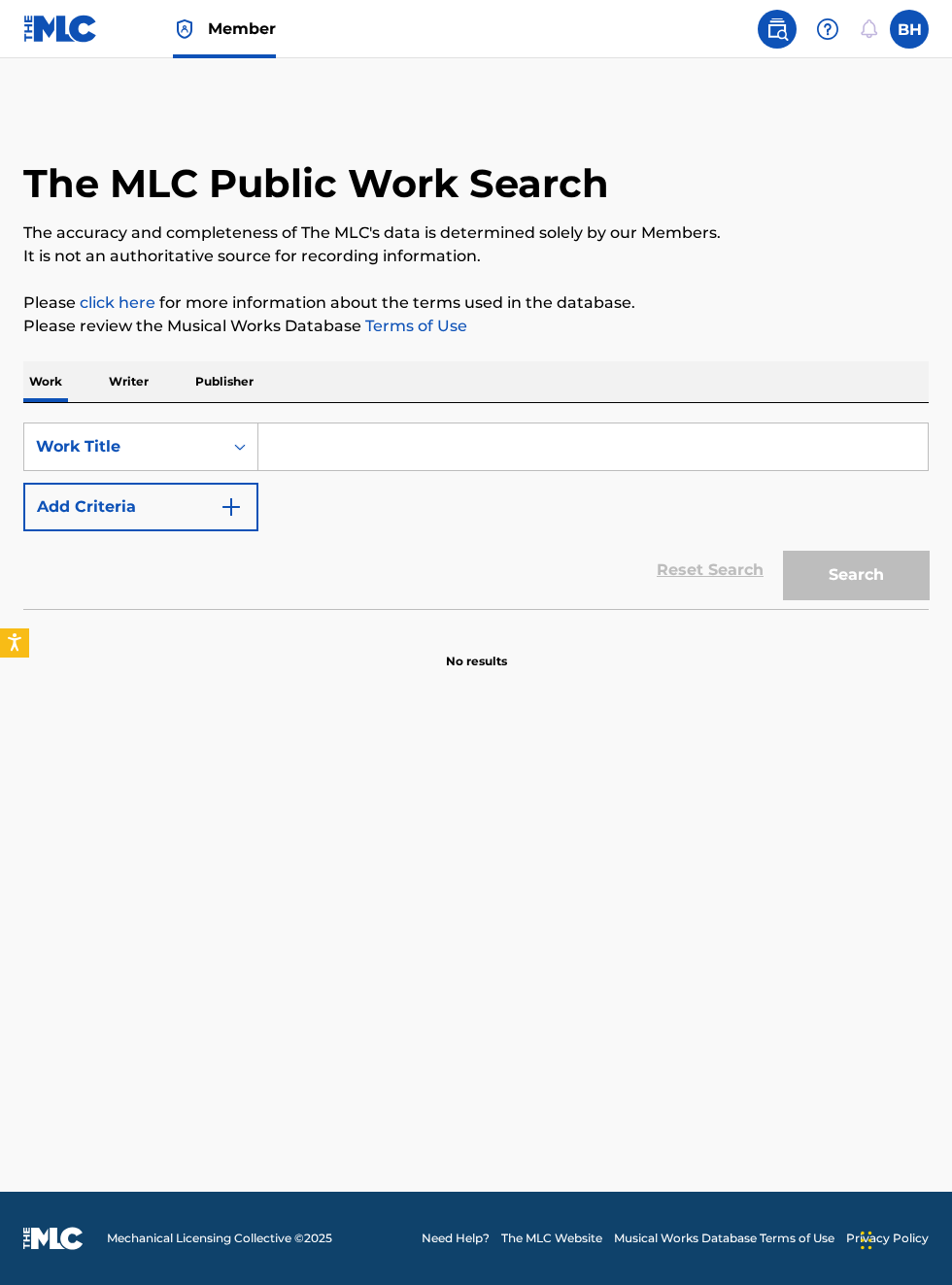
click at [905, 65] on main "The MLC Public Work Search The accuracy and completeness of The MLC's data is d…" at bounding box center [476, 625] width 952 height 1134
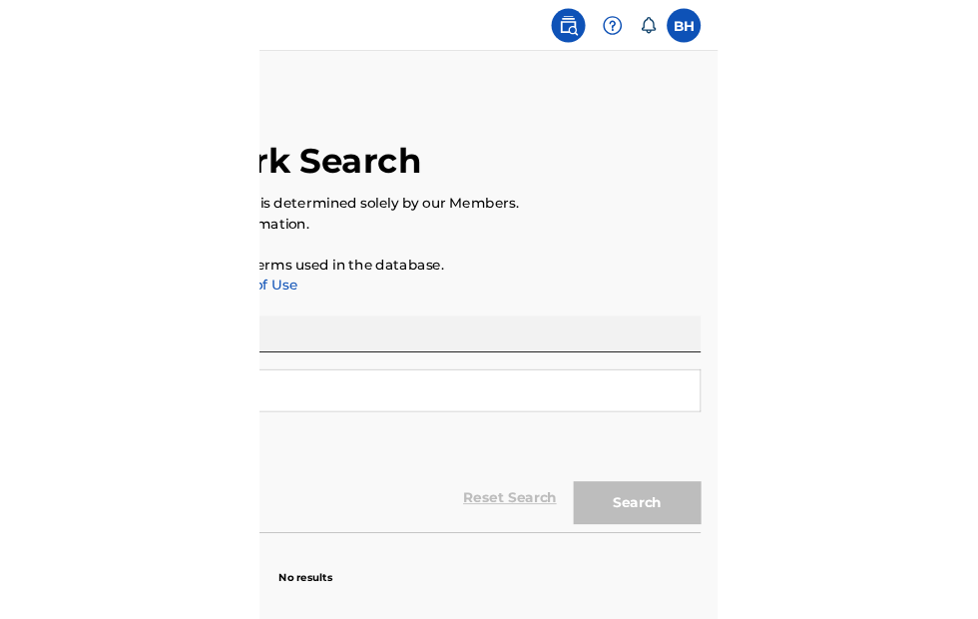
scroll to position [0, 435]
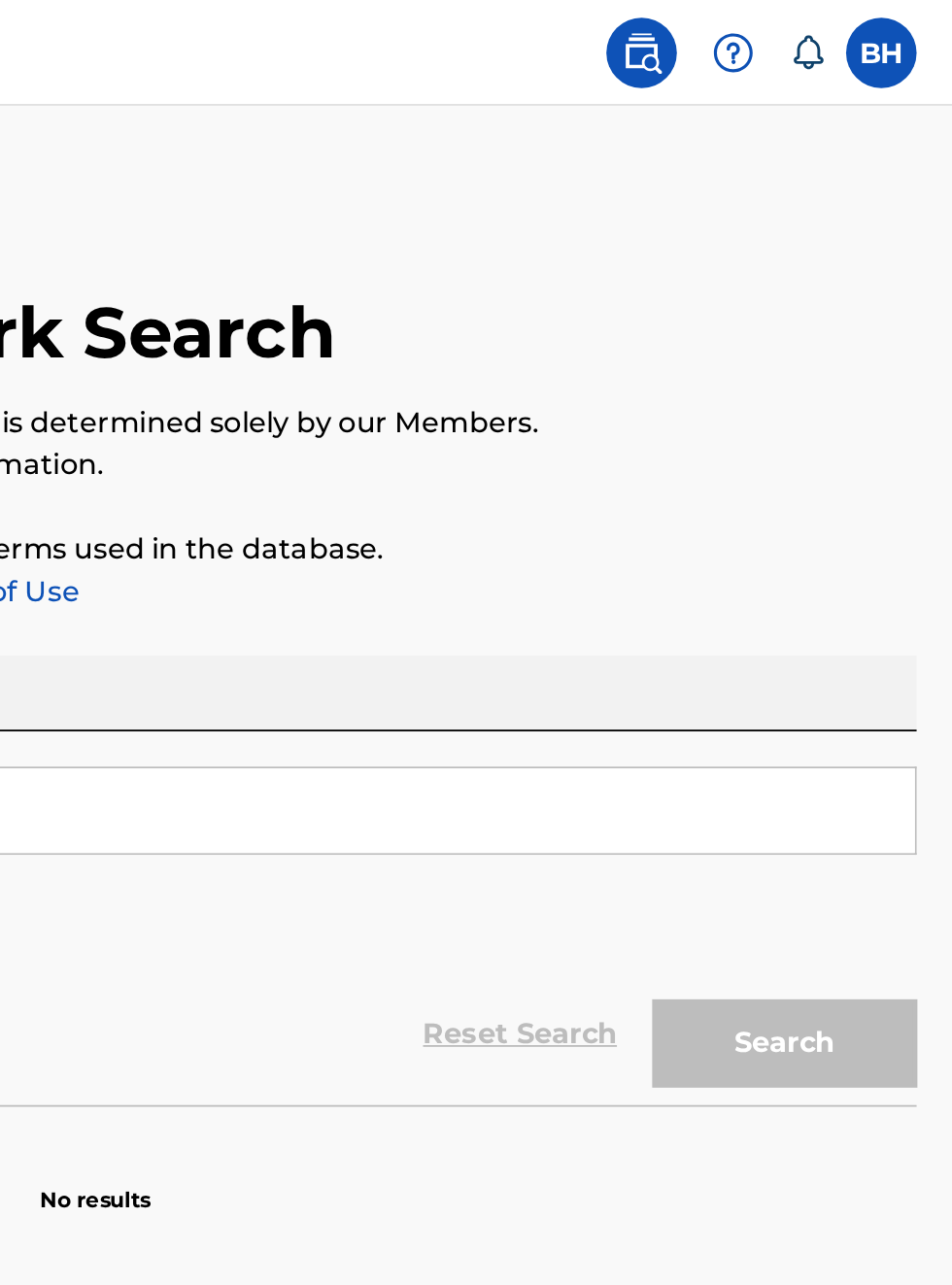
click at [909, 30] on label at bounding box center [909, 29] width 39 height 39
click at [909, 29] on input "BH [PERSON_NAME] [EMAIL_ADDRESS][DOMAIN_NAME] Notification Preferences Profile …" at bounding box center [909, 29] width 0 height 0
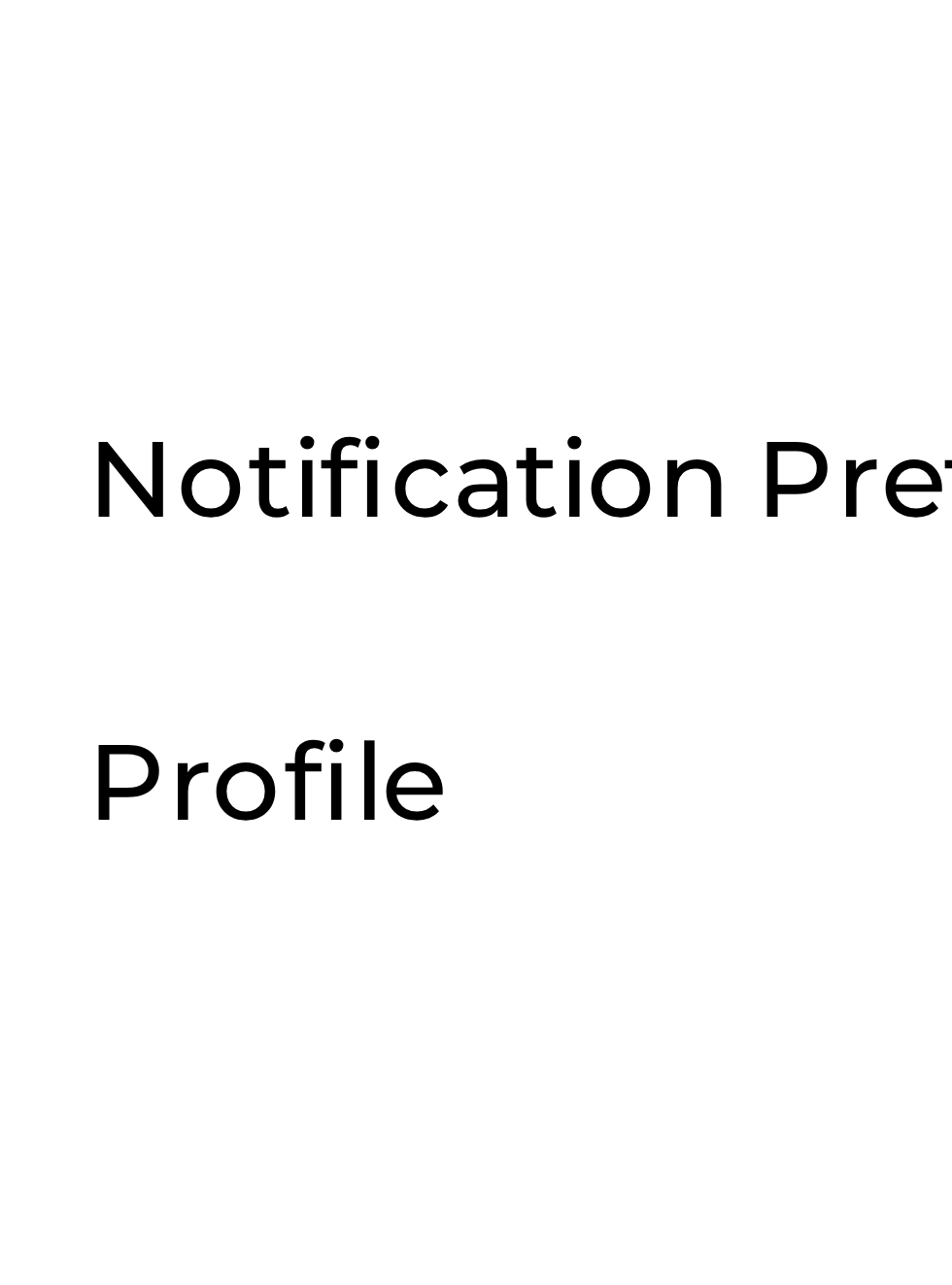
scroll to position [194, 689]
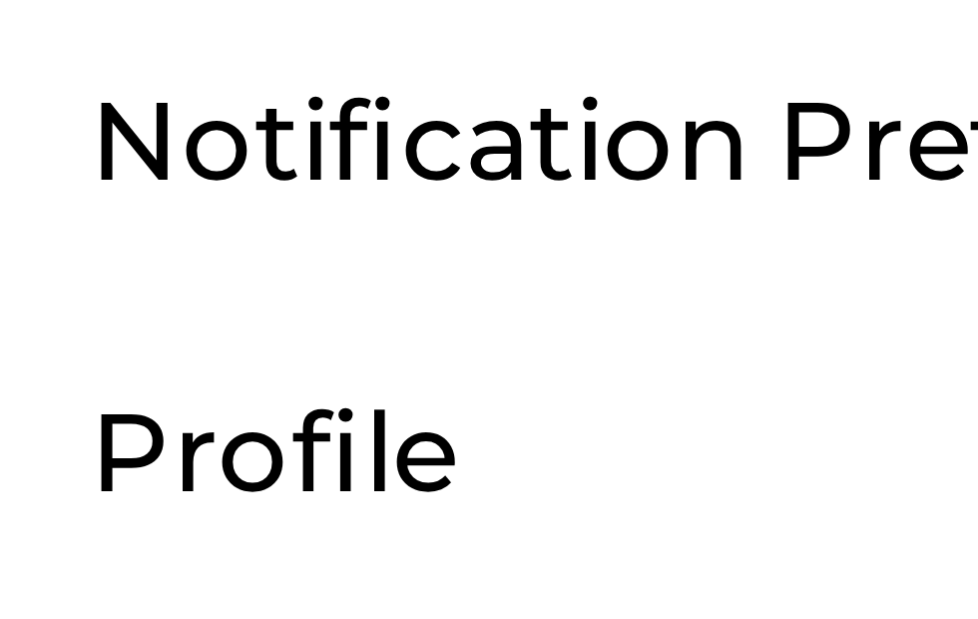
click at [743, 250] on div "Member BH BH [PERSON_NAME] [EMAIL_ADDRESS][DOMAIN_NAME] Notification Preference…" at bounding box center [489, 397] width 978 height 794
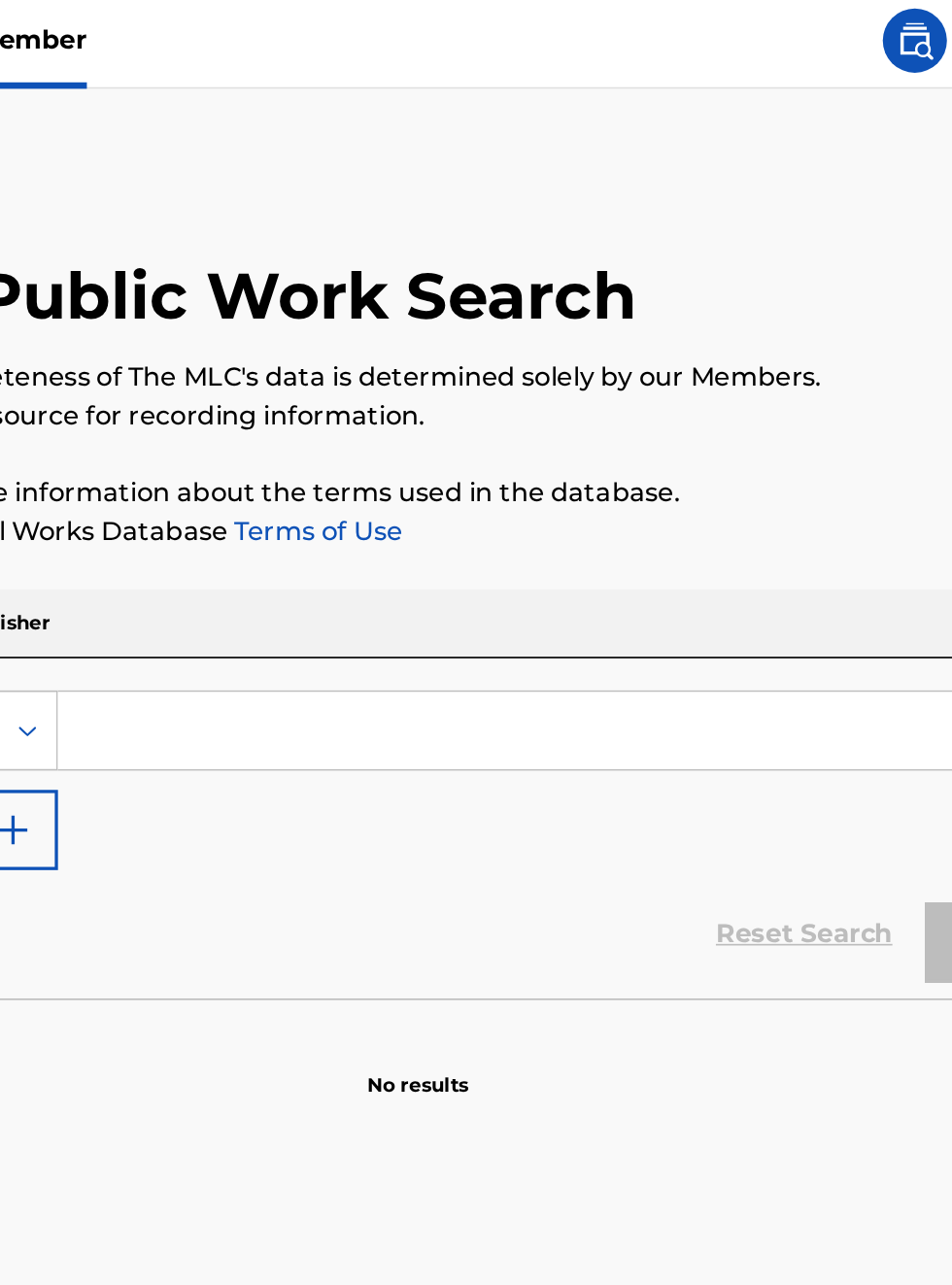
scroll to position [4, 223]
click at [783, 29] on img at bounding box center [777, 29] width 23 height 23
click at [783, 27] on img at bounding box center [777, 29] width 23 height 23
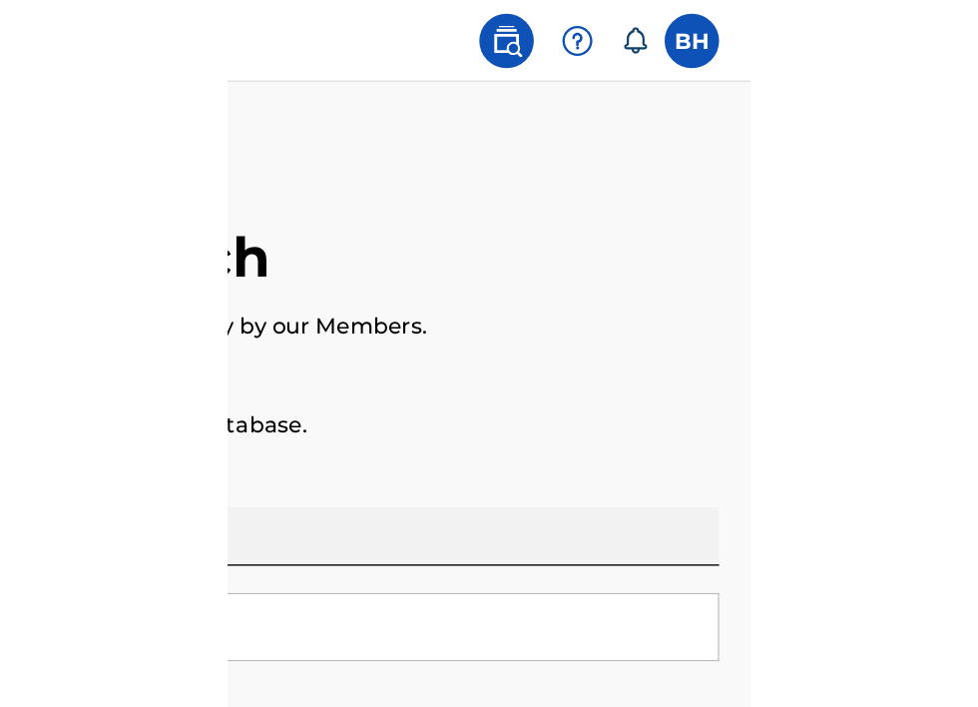
scroll to position [0, 594]
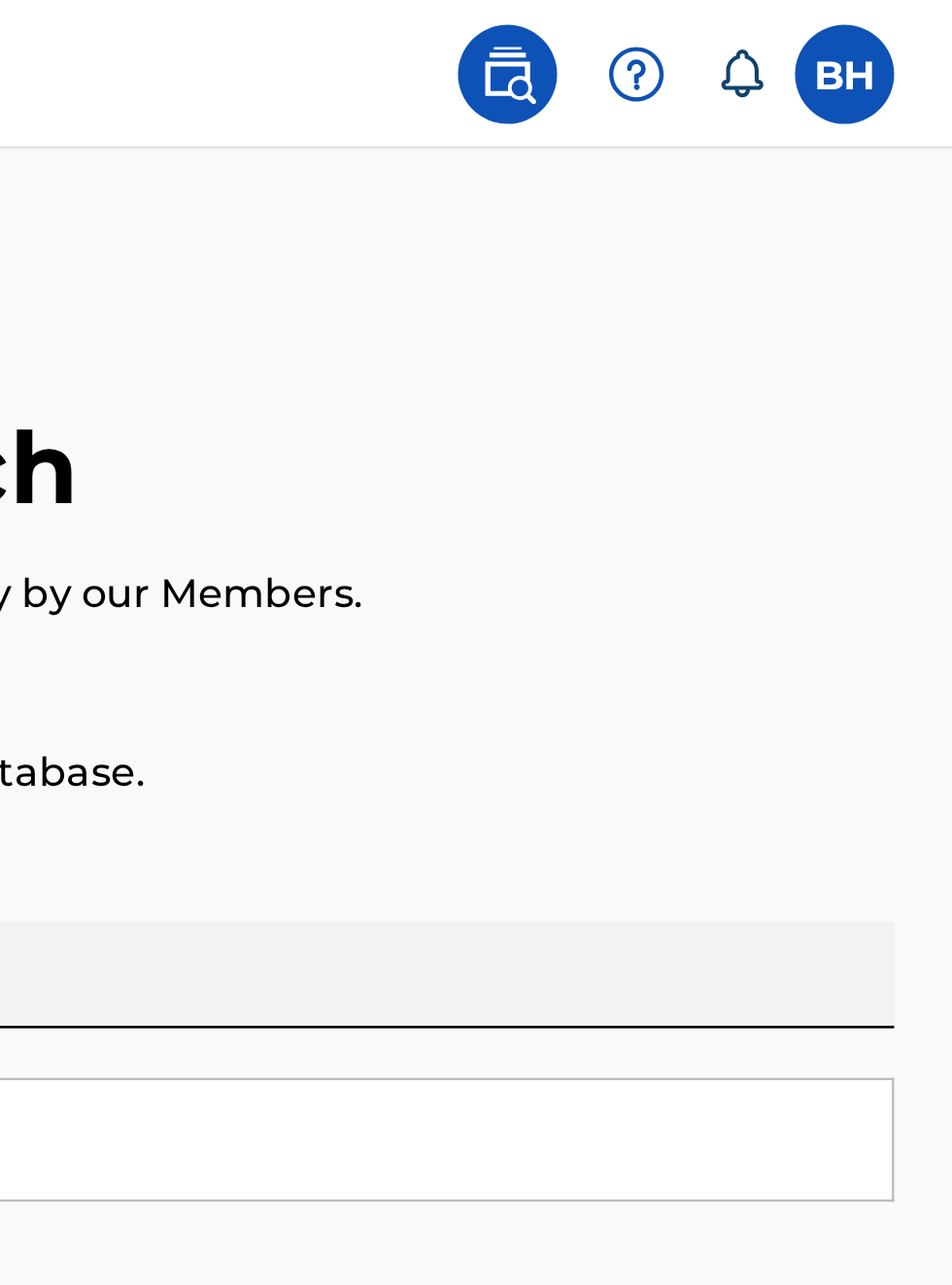
click at [908, 27] on label at bounding box center [909, 29] width 39 height 39
click at [909, 29] on input "BH [PERSON_NAME] [EMAIL_ADDRESS][DOMAIN_NAME] Notification Preferences Profile …" at bounding box center [909, 29] width 0 height 0
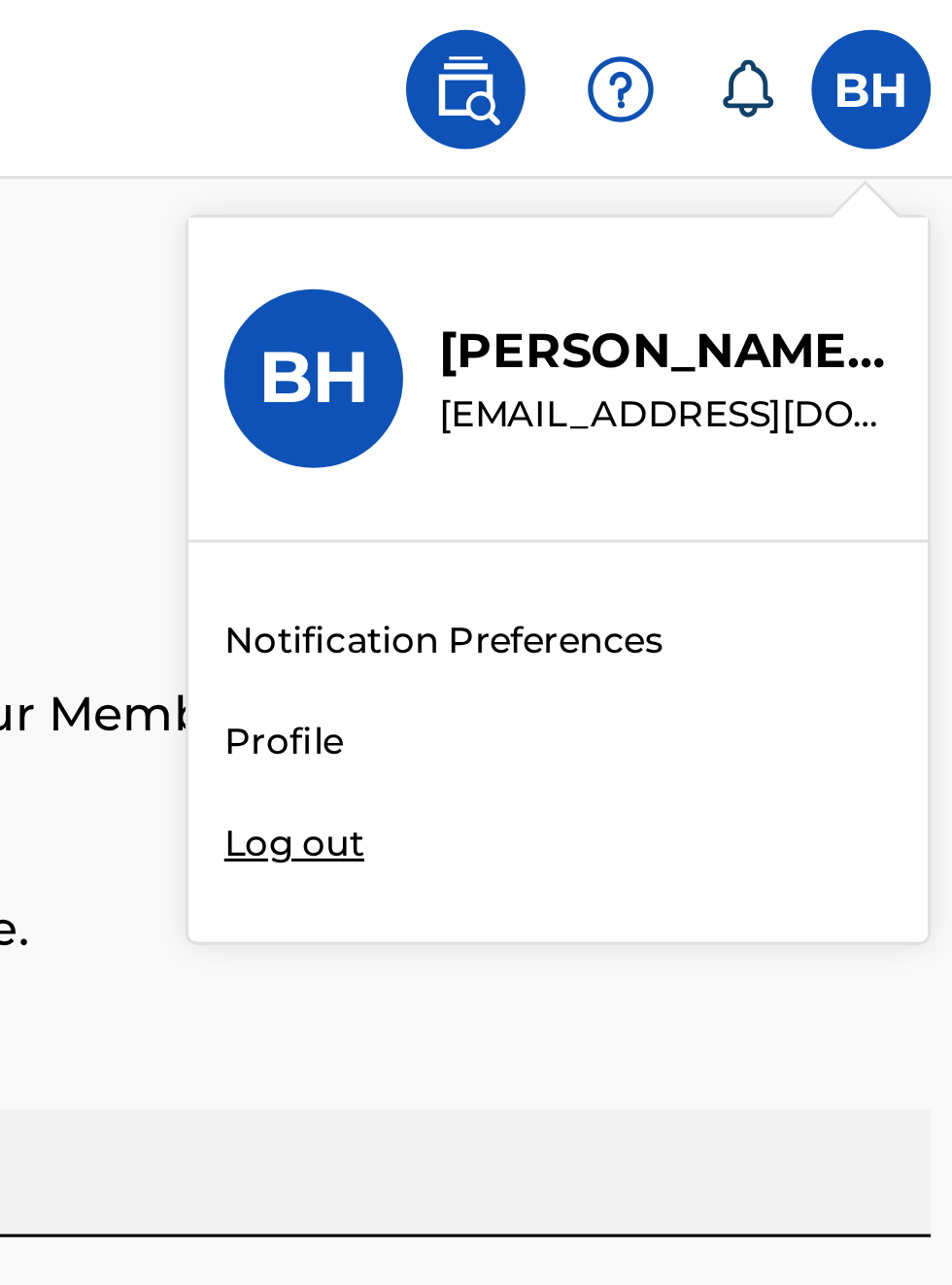
scroll to position [0, 625]
click at [721, 246] on div "Member BH BH [PERSON_NAME] [EMAIL_ADDRESS][DOMAIN_NAME] Notification Preference…" at bounding box center [476, 642] width 952 height 1285
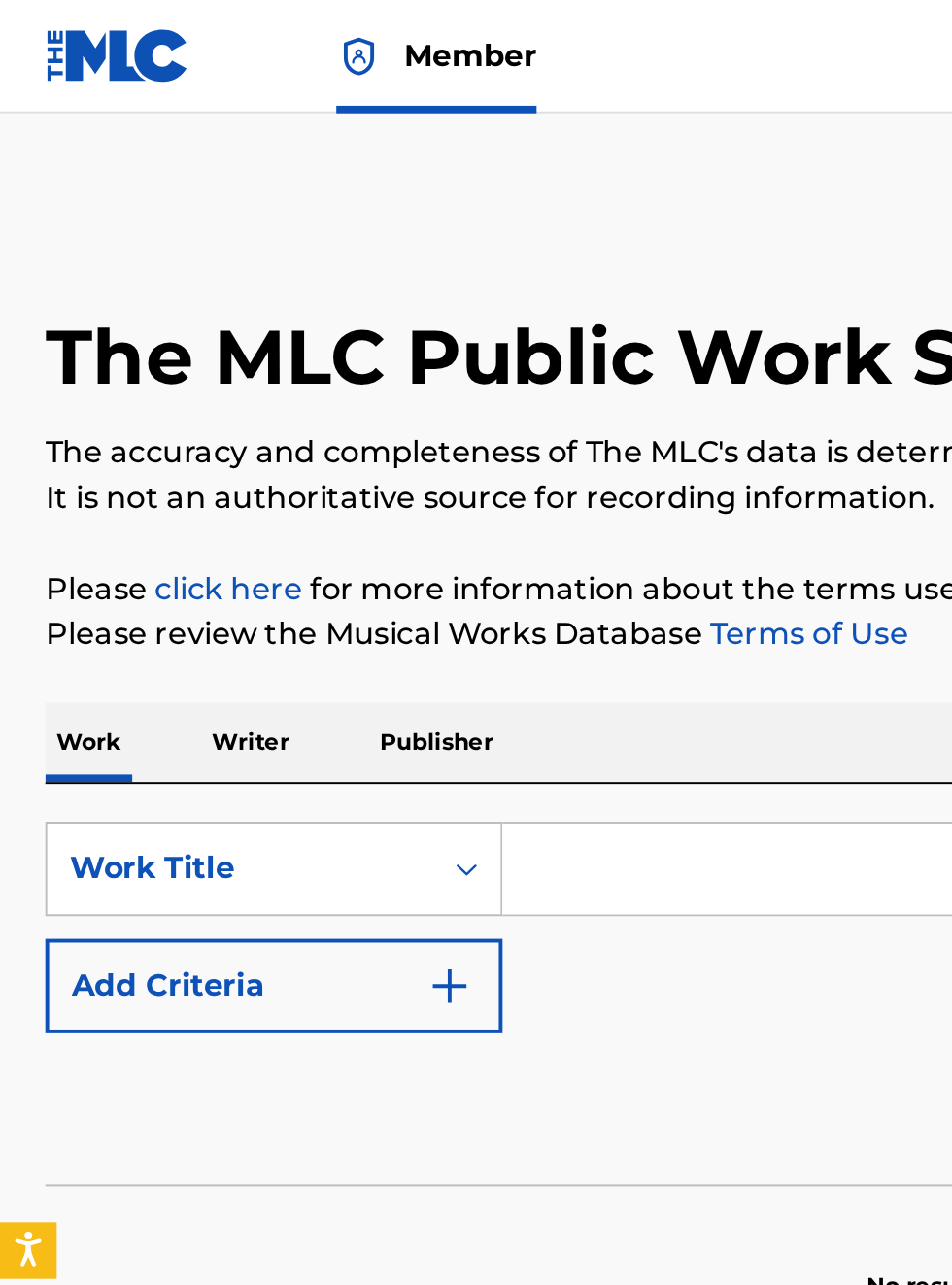
scroll to position [0, 0]
click at [58, 33] on img at bounding box center [60, 28] width 75 height 28
